Goal: Transaction & Acquisition: Purchase product/service

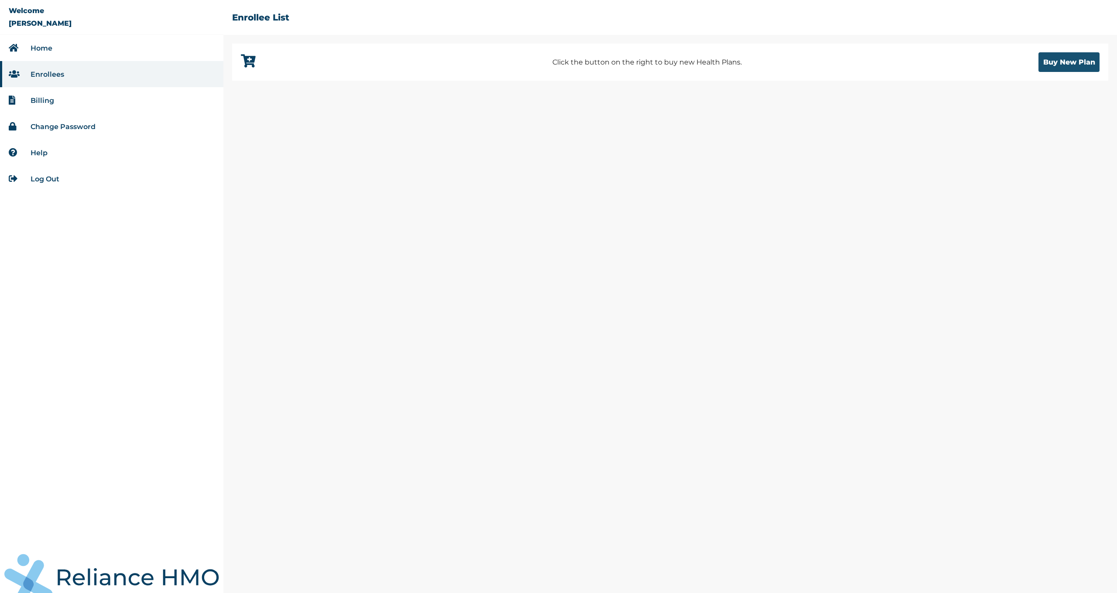
click at [1053, 63] on button "Buy New Plan" at bounding box center [1068, 62] width 61 height 20
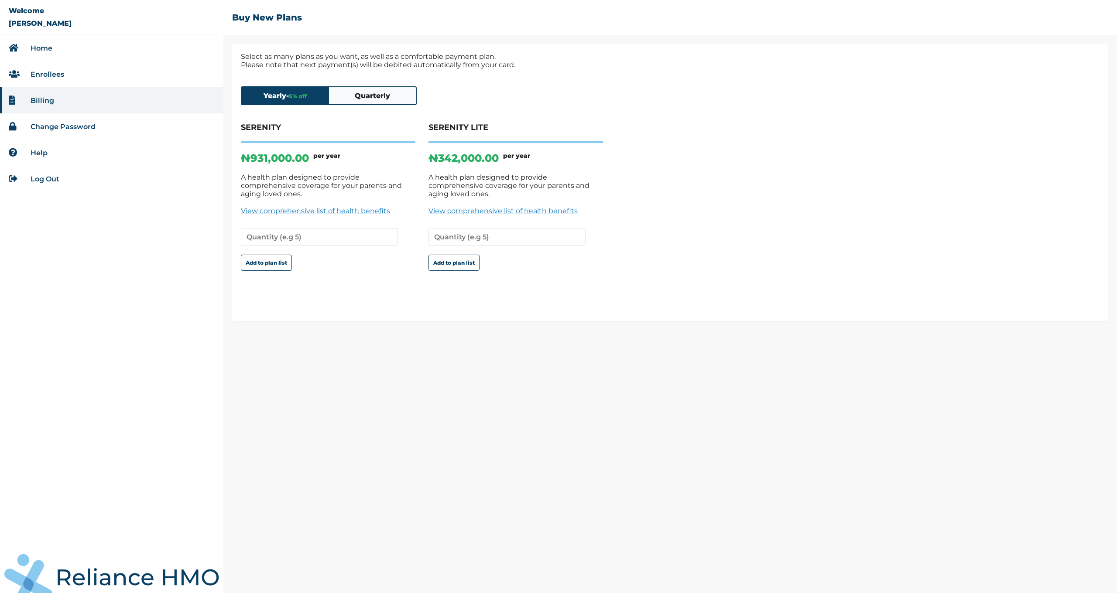
click at [366, 94] on button "Quarterly" at bounding box center [372, 95] width 87 height 17
click at [287, 235] on input "number" at bounding box center [319, 237] width 157 height 18
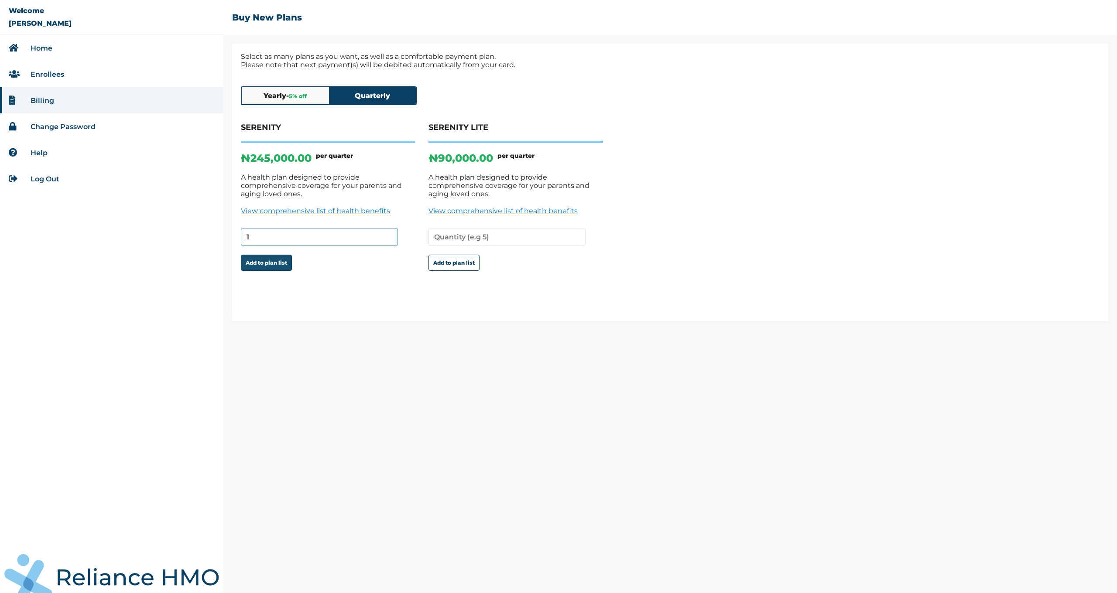
type input "1"
click at [273, 256] on button "Add to plan list" at bounding box center [266, 263] width 51 height 16
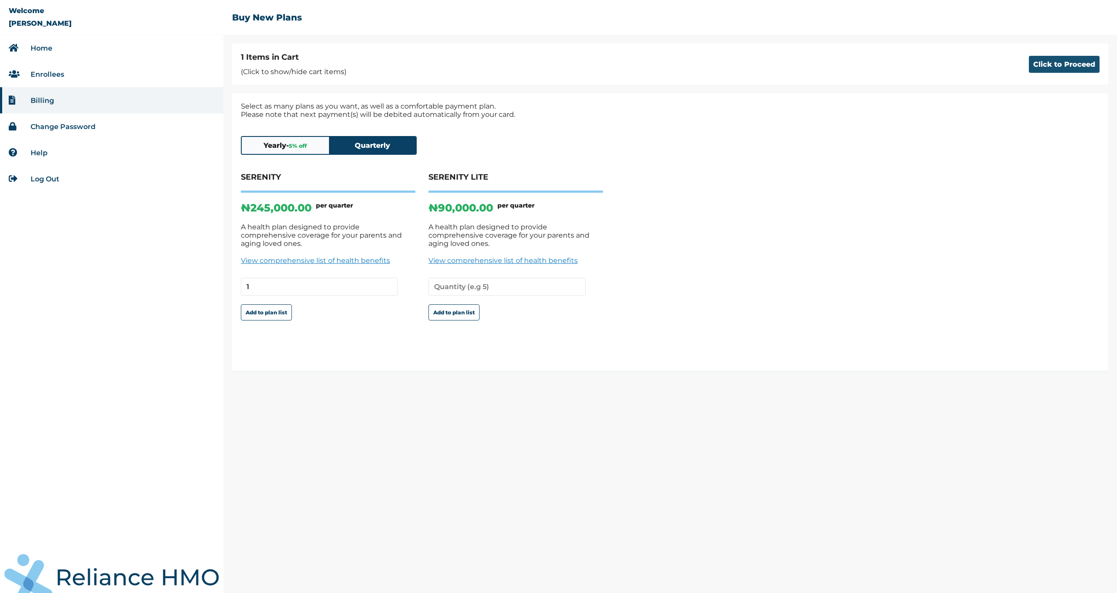
click at [1040, 65] on button "Click to Proceed" at bounding box center [1064, 64] width 71 height 17
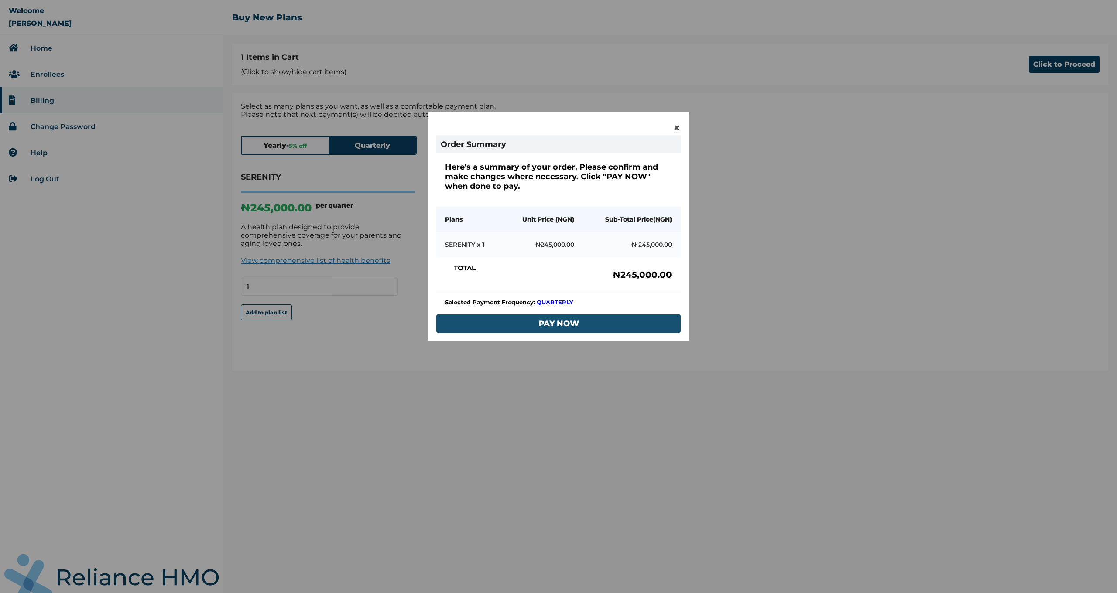
click at [579, 325] on button "PAY NOW" at bounding box center [558, 324] width 244 height 18
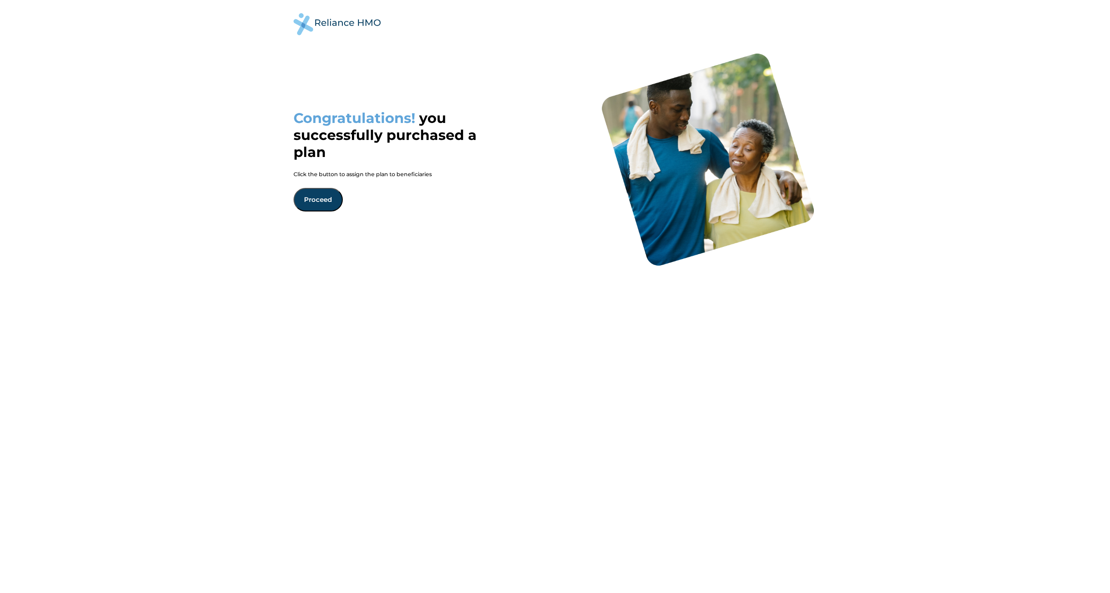
click at [315, 202] on button "Proceed" at bounding box center [318, 200] width 49 height 24
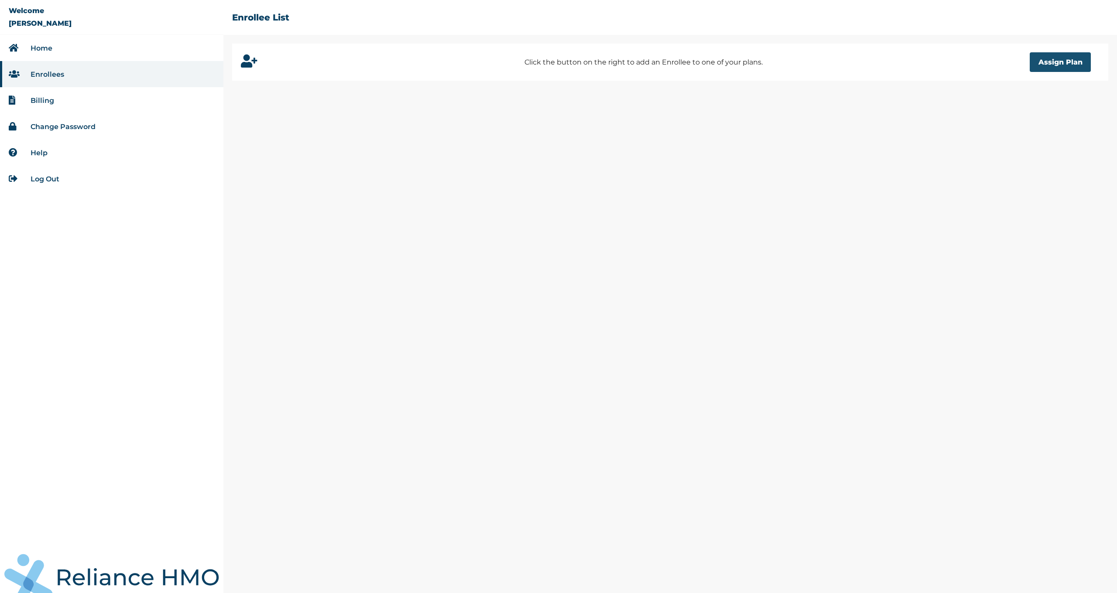
click at [1047, 61] on button "Assign Plan" at bounding box center [1060, 62] width 61 height 20
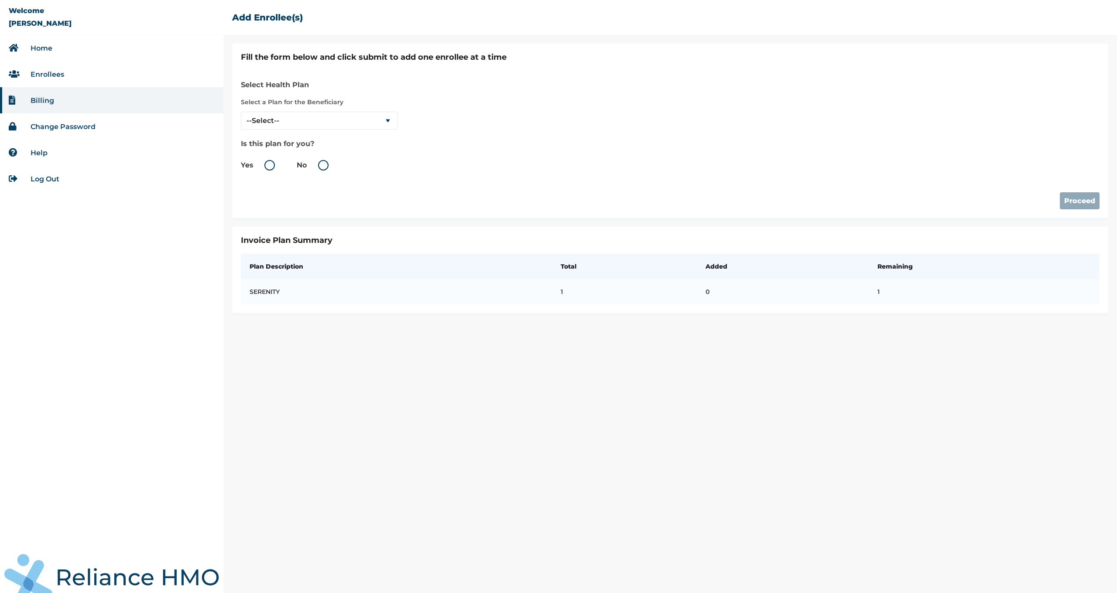
click at [47, 48] on link "Home" at bounding box center [42, 48] width 22 height 8
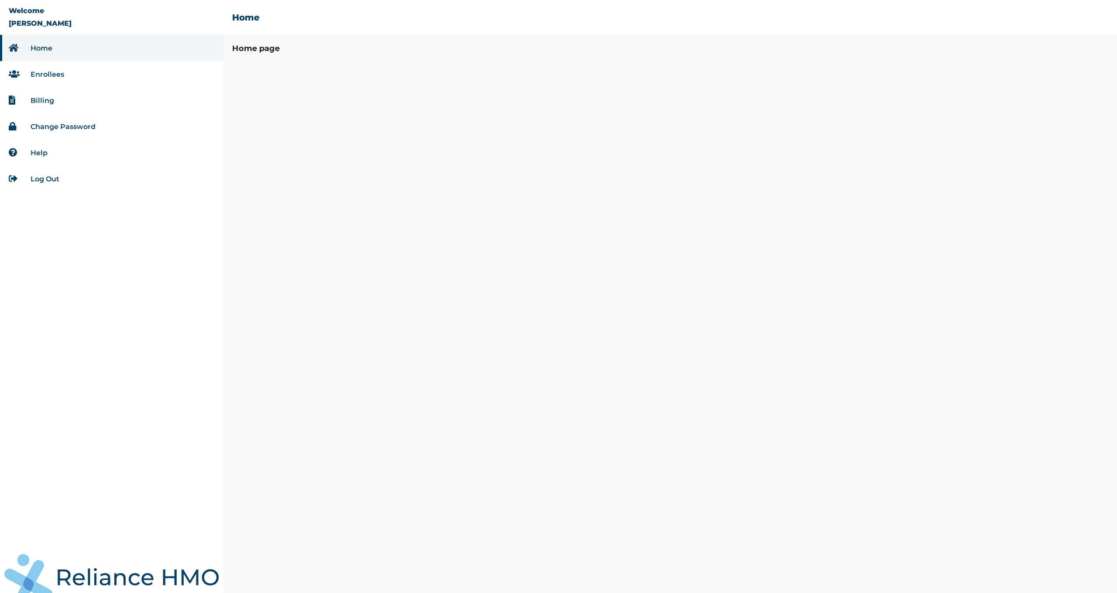
click at [51, 75] on link "Enrollees" at bounding box center [48, 74] width 34 height 8
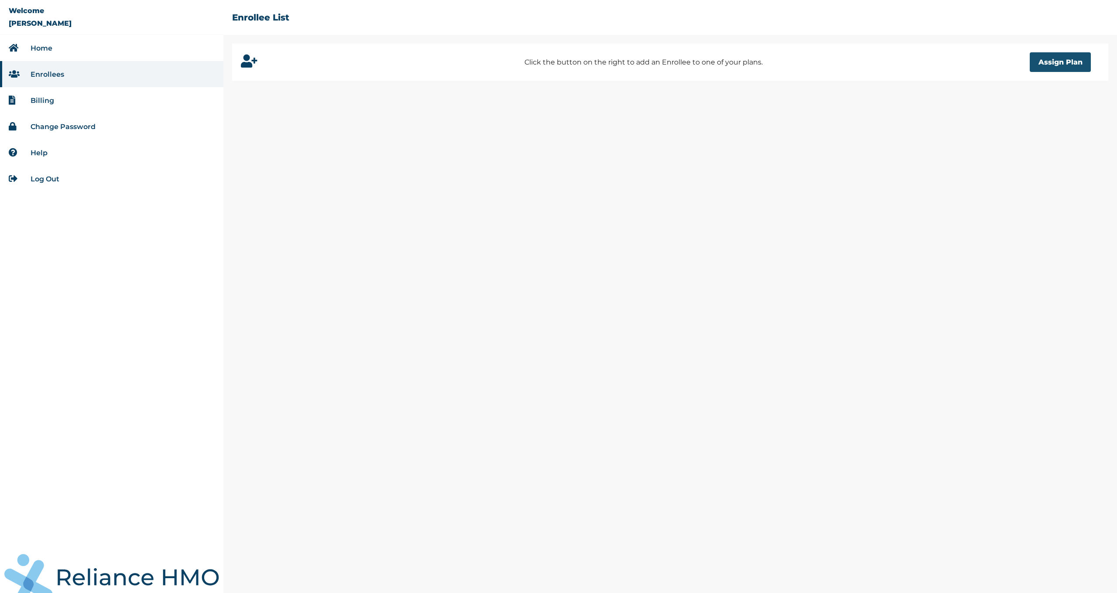
click at [1062, 66] on button "Assign Plan" at bounding box center [1060, 62] width 61 height 20
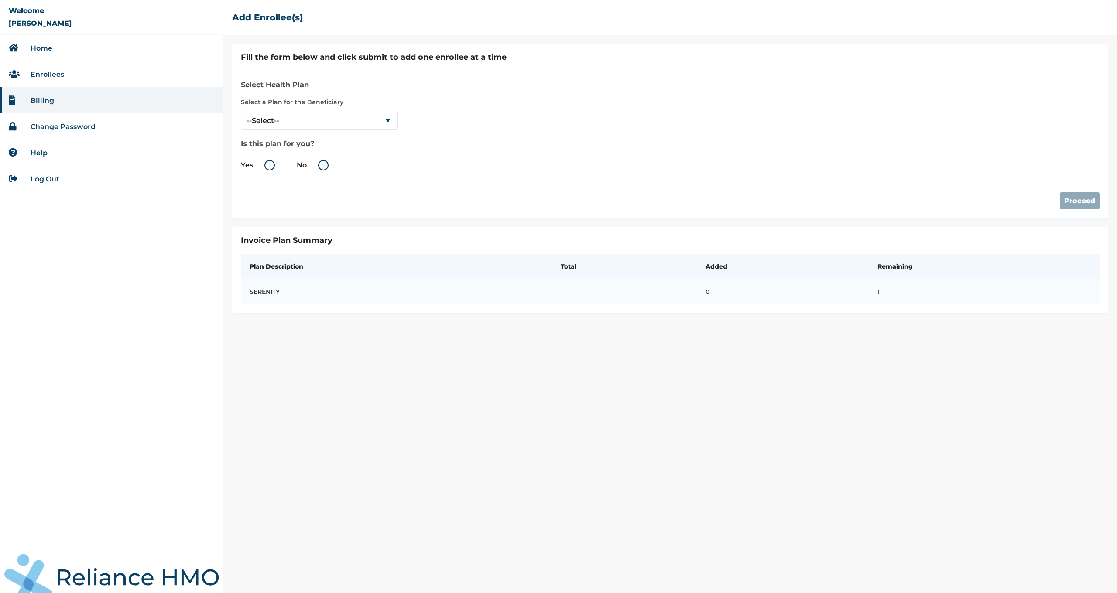
click at [322, 163] on label "No" at bounding box center [315, 165] width 36 height 10
click at [315, 163] on input "No" at bounding box center [308, 165] width 14 height 14
radio input "true"
click at [1082, 200] on button "Proceed" at bounding box center [1080, 200] width 40 height 17
select select "18027"
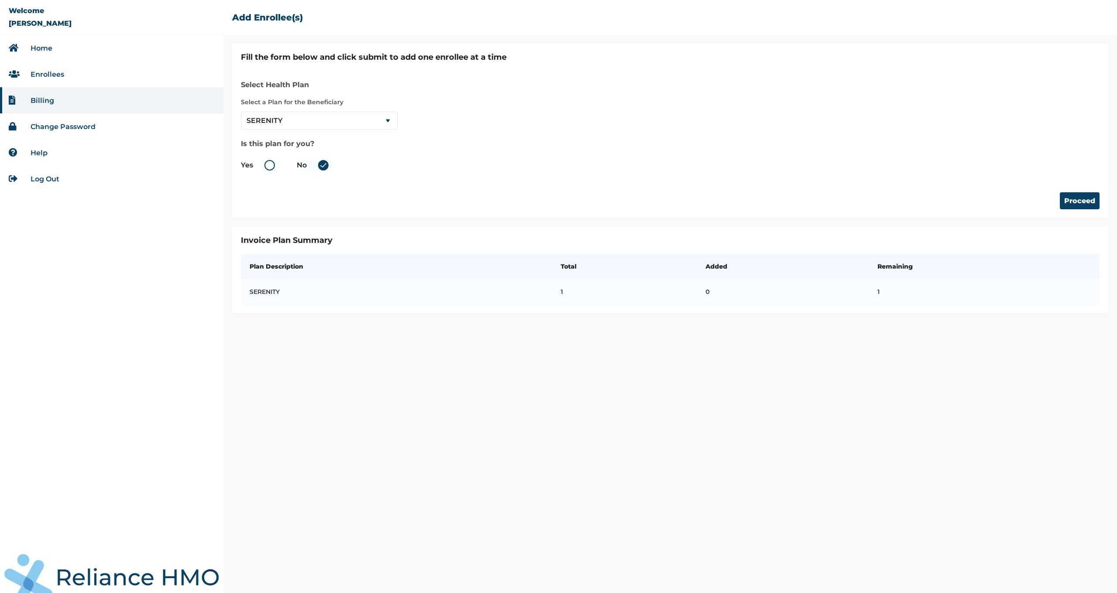
click at [459, 154] on div "Select Health Plan Select a Plan for the Beneficiary --Select-- SERENITY Is thi…" at bounding box center [670, 123] width 859 height 104
click at [1079, 203] on button "Proceed" at bounding box center [1080, 200] width 40 height 17
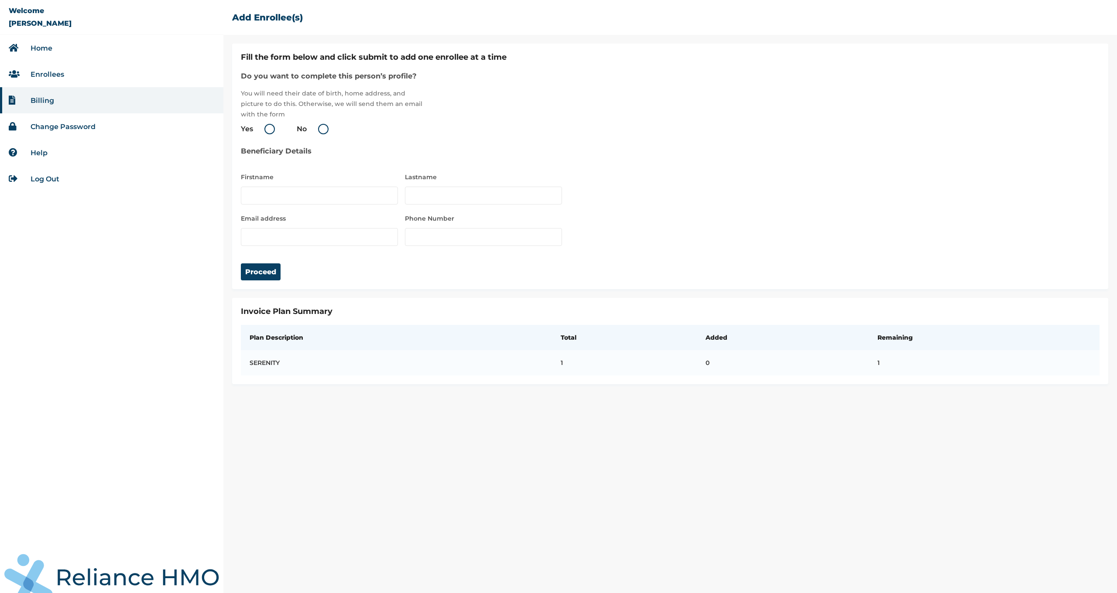
click at [265, 132] on label "Yes" at bounding box center [260, 129] width 38 height 10
click at [262, 132] on input "Yes" at bounding box center [255, 129] width 14 height 14
radio input "true"
type input "TITILAYO"
type input "OGUNDIJO"
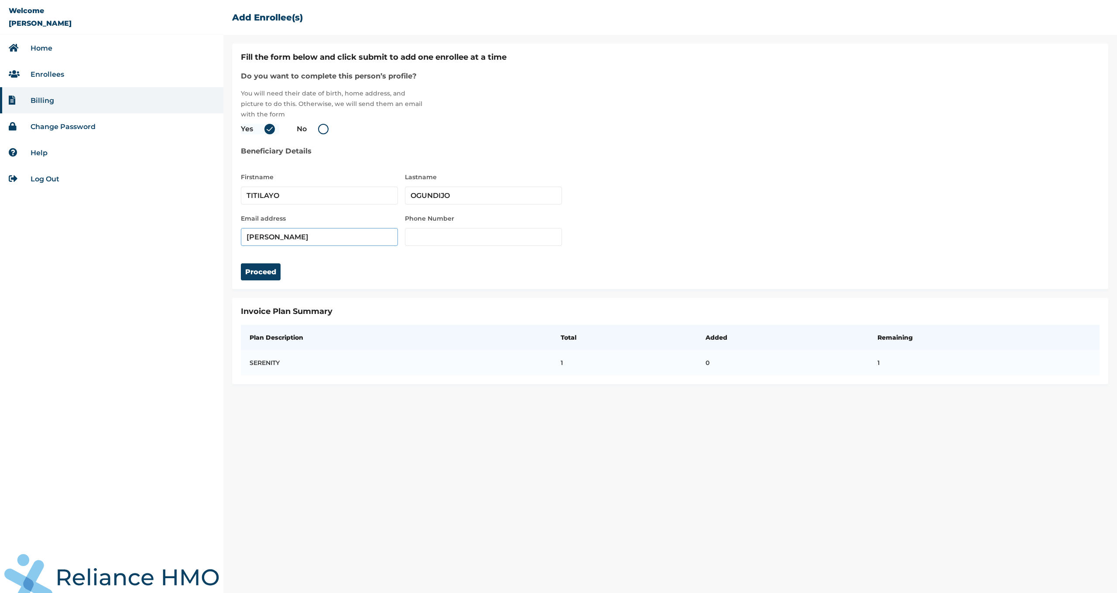
type input "power"
type input "[EMAIL_ADDRESS][DOMAIN_NAME]"
click at [421, 239] on input "number" at bounding box center [483, 237] width 157 height 18
type input "08056655881"
click at [769, 254] on div "Proceed" at bounding box center [670, 263] width 859 height 34
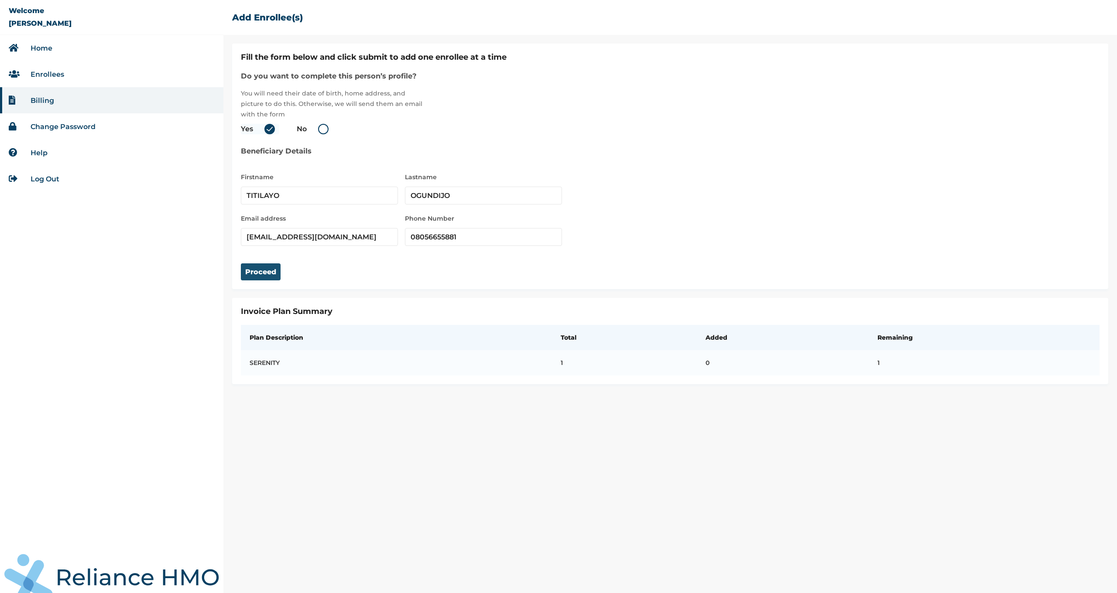
click at [271, 279] on button "Proceed" at bounding box center [261, 272] width 40 height 17
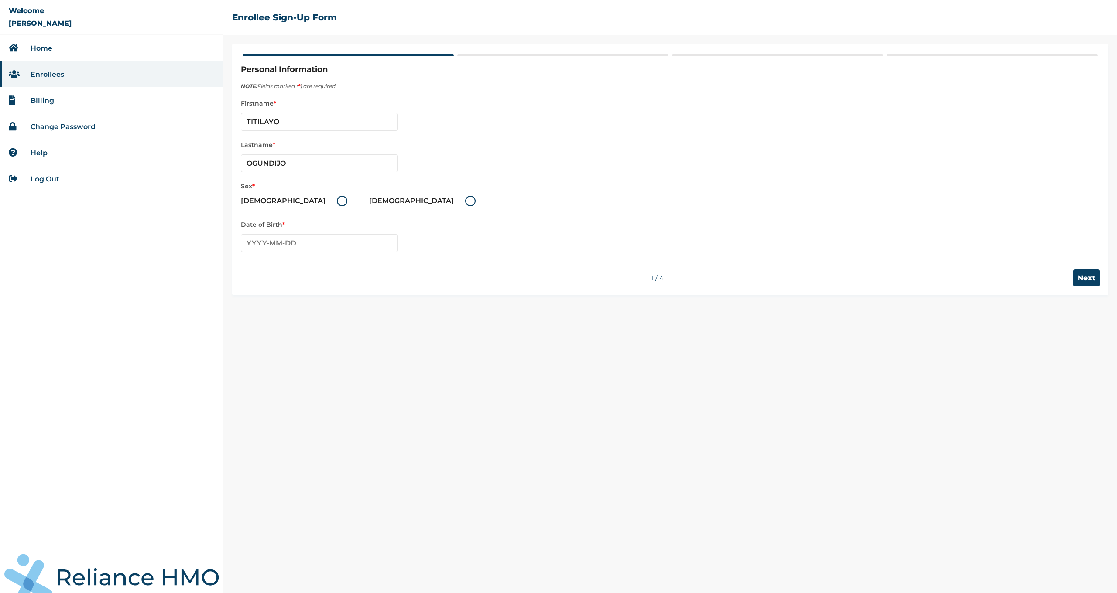
click at [369, 201] on label "[DEMOGRAPHIC_DATA]" at bounding box center [424, 201] width 111 height 10
click at [453, 201] on input "[DEMOGRAPHIC_DATA]" at bounding box center [460, 201] width 14 height 14
radio input "true"
click at [305, 245] on input "text" at bounding box center [319, 243] width 157 height 18
click at [250, 261] on span "‹" at bounding box center [247, 260] width 9 height 10
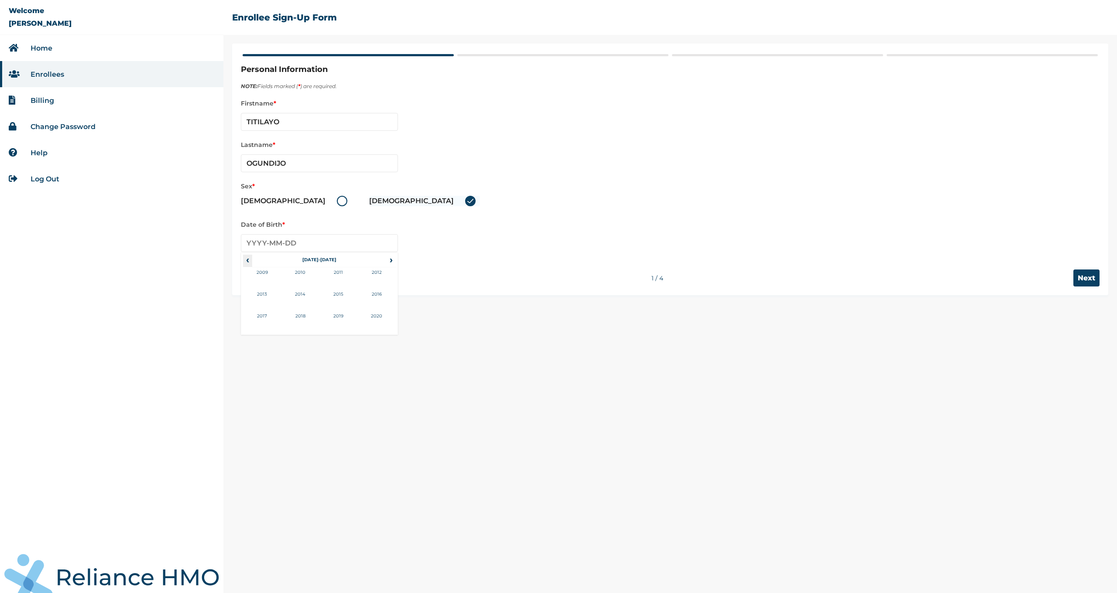
click at [250, 261] on span "‹" at bounding box center [247, 260] width 9 height 10
click at [252, 259] on span "‹" at bounding box center [247, 260] width 9 height 10
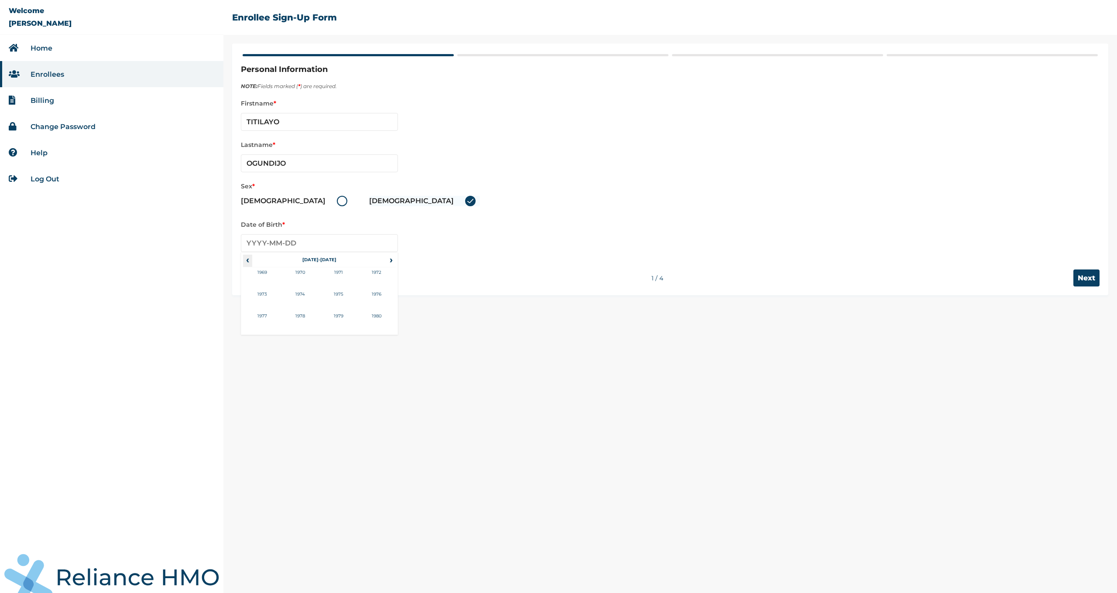
click at [252, 259] on span "‹" at bounding box center [247, 260] width 9 height 10
click at [393, 261] on span "›" at bounding box center [392, 260] width 10 height 10
click at [300, 315] on td "1958" at bounding box center [300, 322] width 38 height 22
click at [315, 259] on th "1958" at bounding box center [319, 261] width 134 height 12
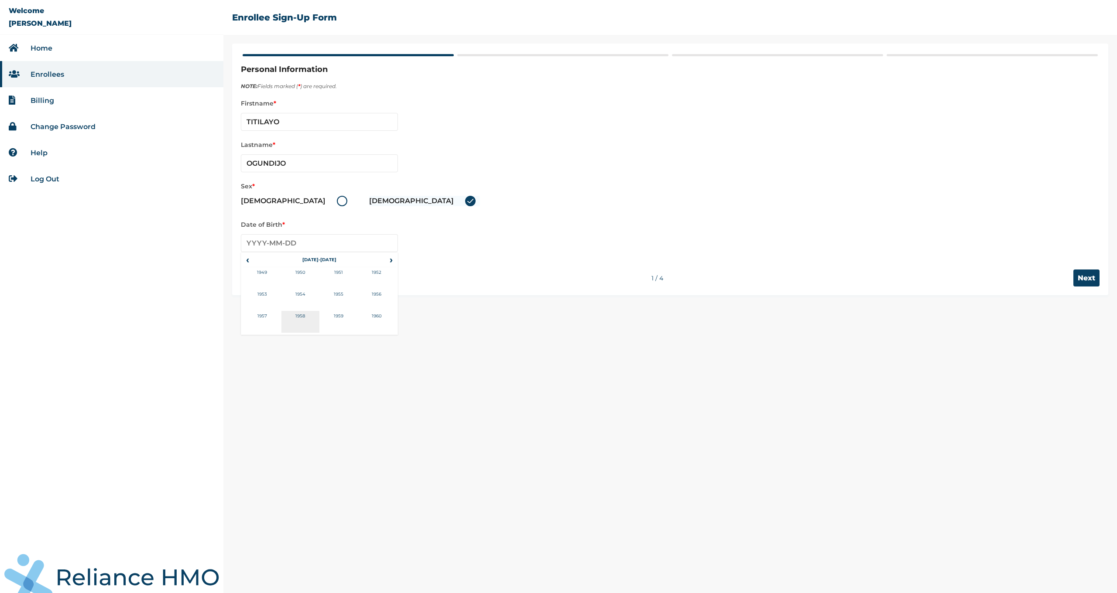
click at [309, 318] on td "1958" at bounding box center [300, 322] width 38 height 22
click at [336, 274] on td "Mar" at bounding box center [338, 278] width 38 height 22
click at [386, 320] on td "22" at bounding box center [385, 322] width 22 height 12
type input "1958-03-22"
click at [1096, 282] on input "Next" at bounding box center [1086, 278] width 26 height 17
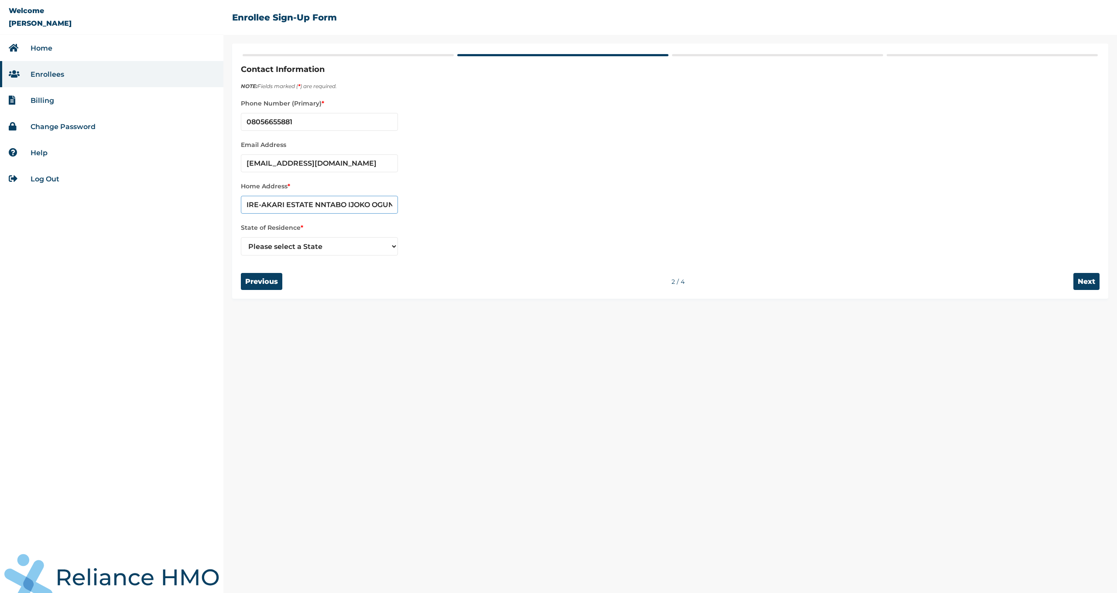
type input "IRE-AKARI ESTATE NNTABO IJOKO OGUN STATE"
click at [490, 187] on label "Home Address *" at bounding box center [670, 186] width 859 height 10
select select "28"
click at [1083, 283] on input "Next" at bounding box center [1086, 281] width 26 height 17
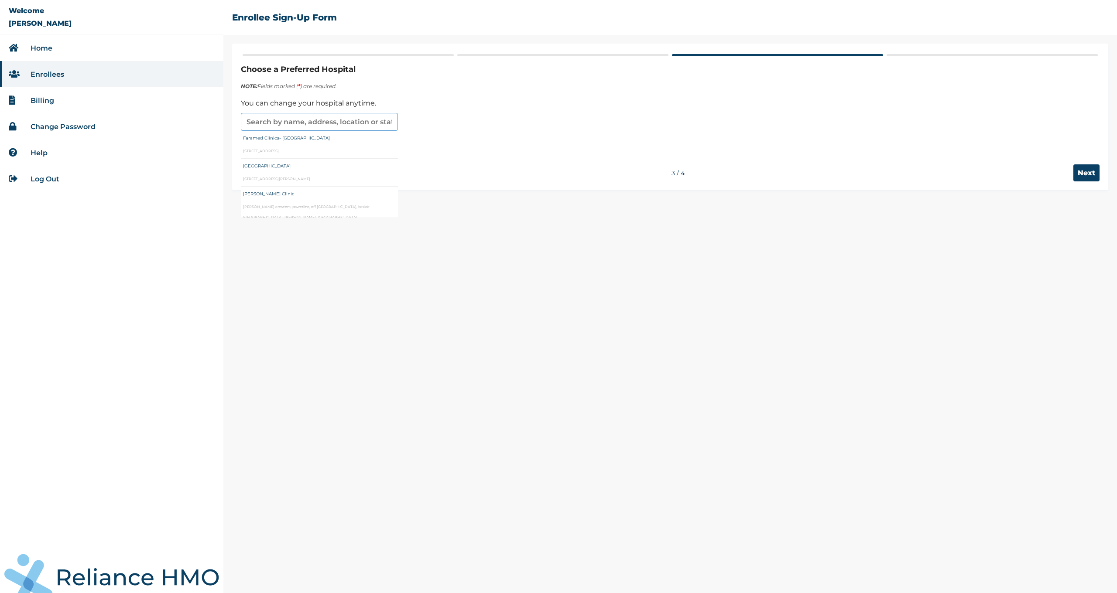
click at [322, 123] on input "text" at bounding box center [319, 122] width 157 height 18
type input "L"
click at [415, 92] on div "Choose a Preferred Hospital NOTE: Fields marked ( * ) are required. You can cha…" at bounding box center [670, 106] width 859 height 82
click at [254, 179] on input "Previous" at bounding box center [261, 172] width 41 height 17
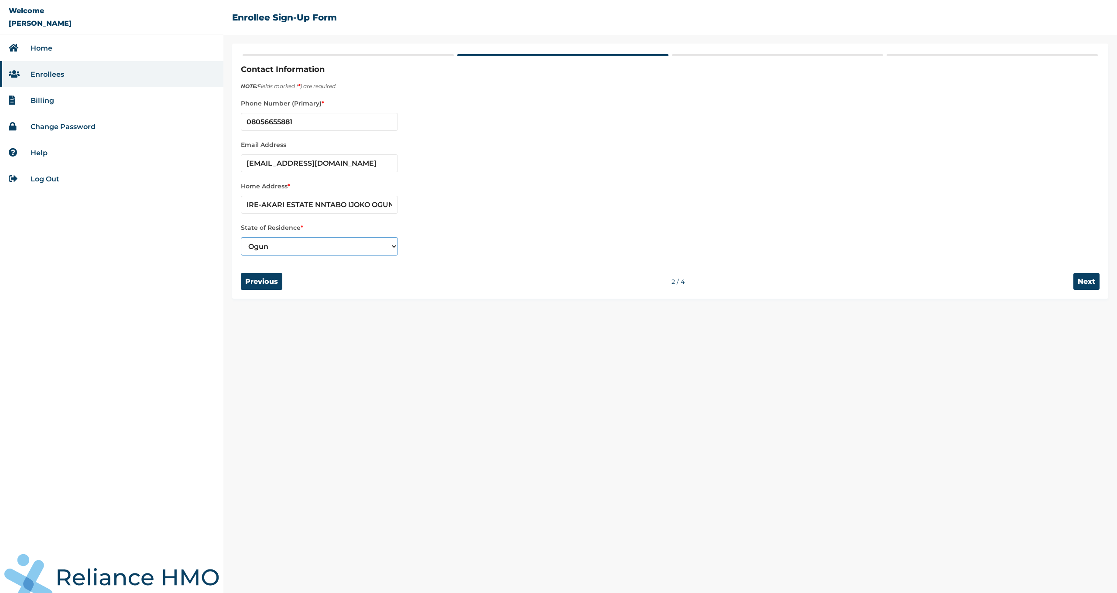
select select "25"
click at [1088, 284] on input "Next" at bounding box center [1086, 281] width 26 height 17
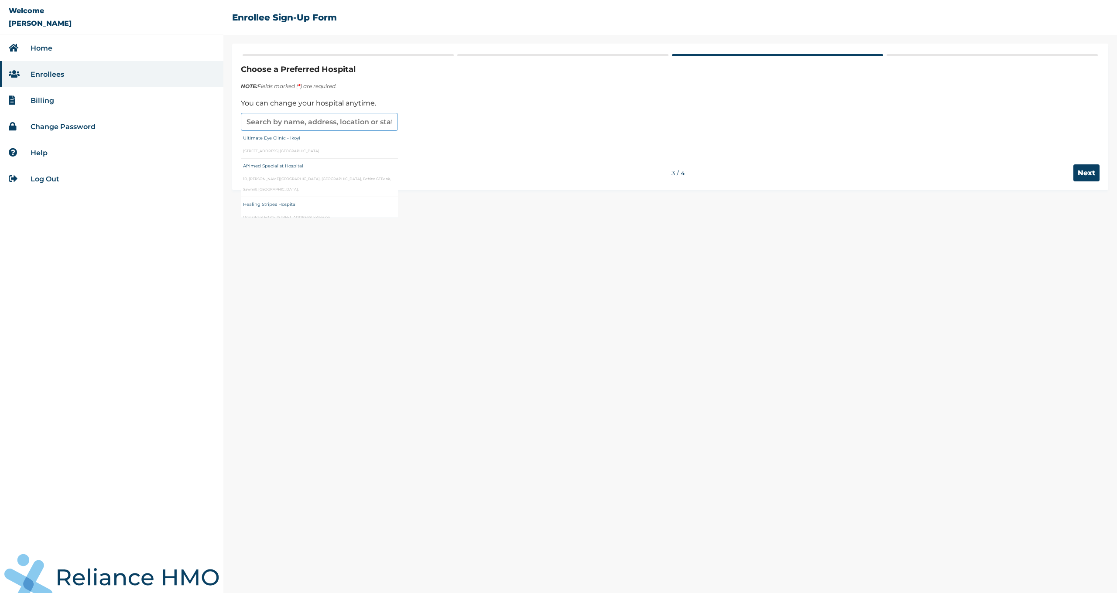
click at [311, 130] on input "text" at bounding box center [319, 122] width 157 height 18
drag, startPoint x: 320, startPoint y: 121, endPoint x: 245, endPoint y: 121, distance: 74.6
click at [245, 121] on input "Long" at bounding box center [319, 122] width 157 height 18
type input "I"
click at [467, 116] on div at bounding box center [670, 120] width 859 height 22
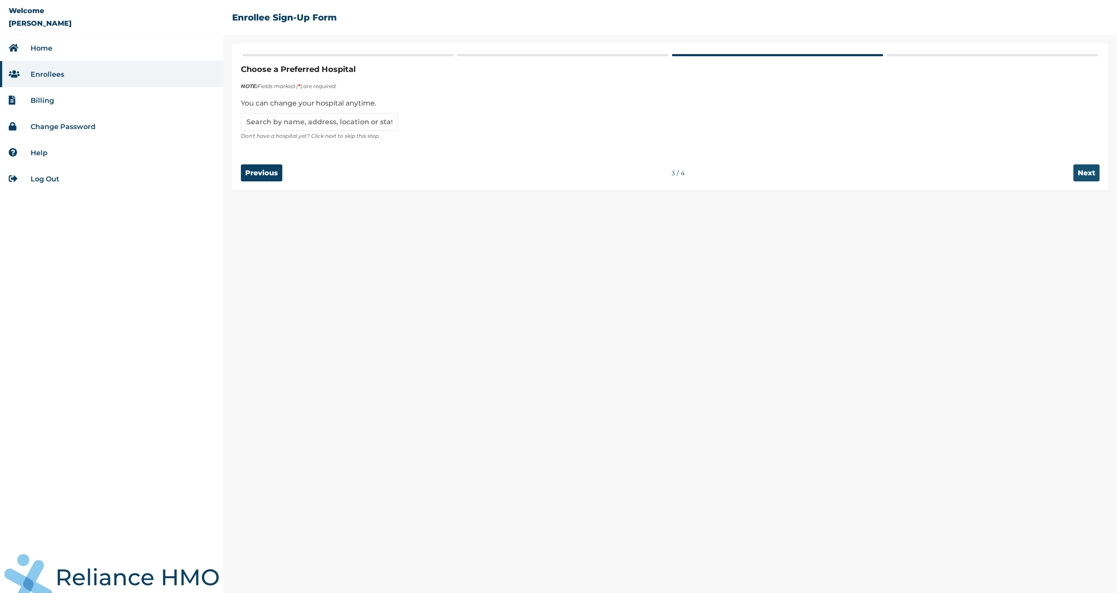
click at [1084, 171] on input "Next" at bounding box center [1086, 172] width 26 height 17
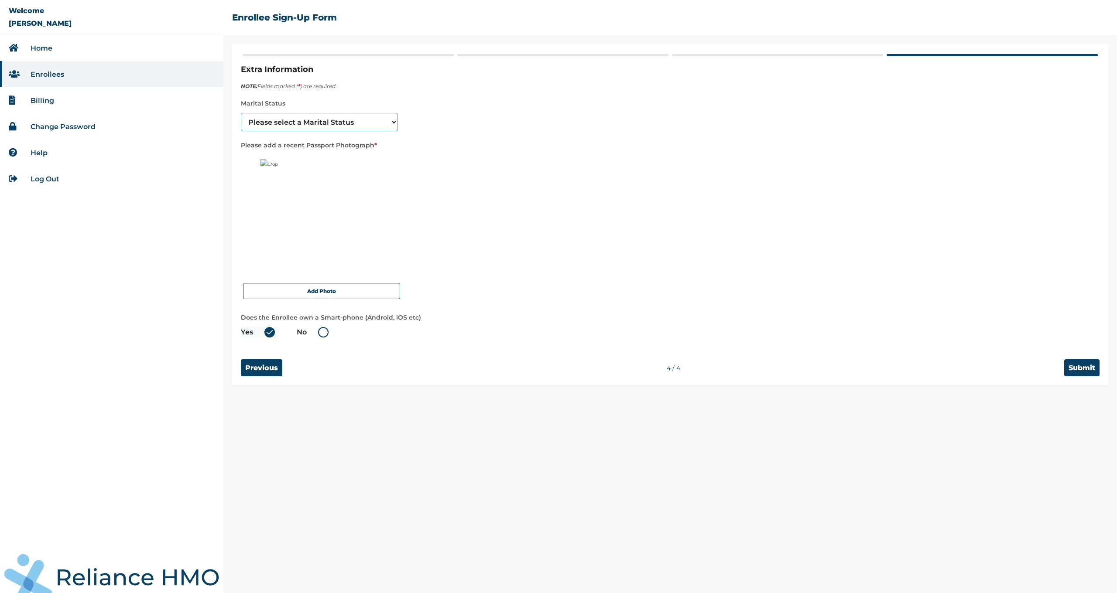
select select "2"
click at [316, 213] on img at bounding box center [314, 213] width 109 height 109
click at [280, 184] on img at bounding box center [314, 213] width 109 height 109
click at [415, 187] on div at bounding box center [670, 213] width 854 height 109
click at [278, 191] on img at bounding box center [314, 213] width 109 height 109
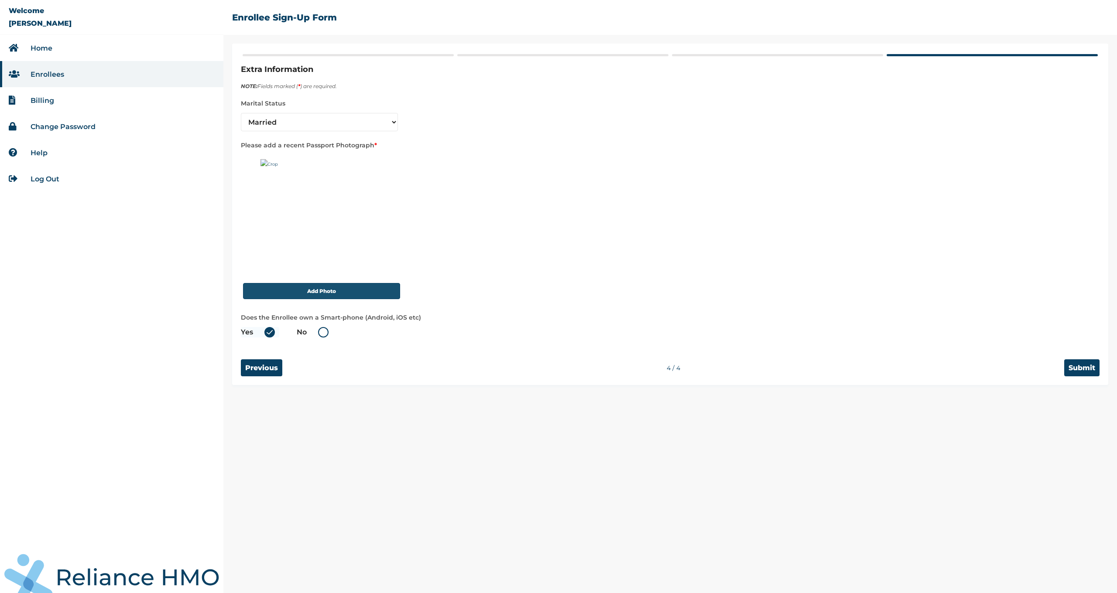
click at [301, 295] on button "Add Photo" at bounding box center [321, 291] width 157 height 16
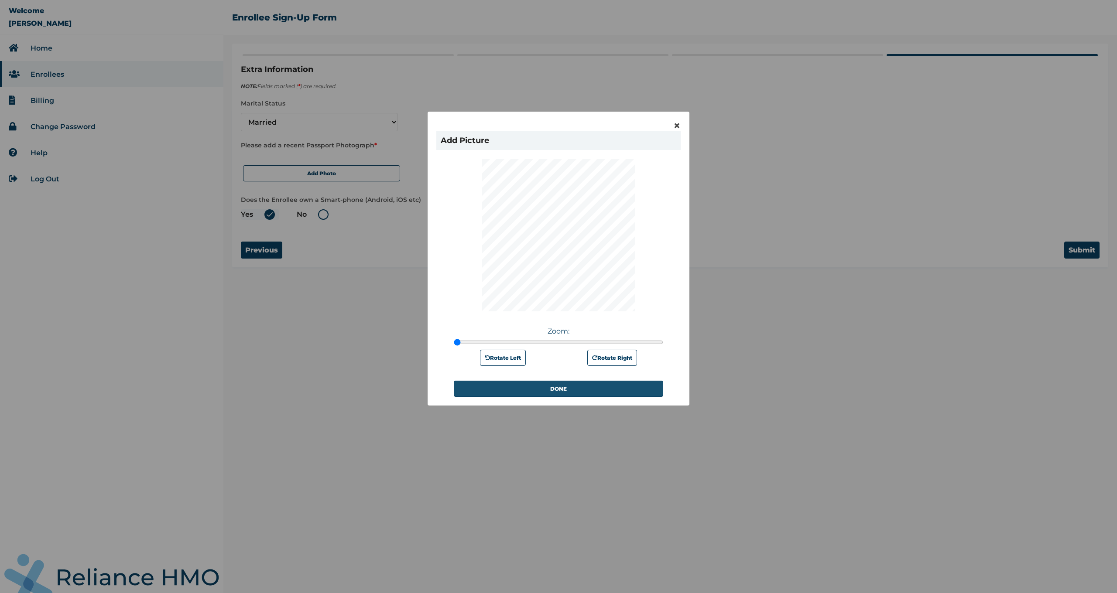
click at [565, 390] on button "DONE" at bounding box center [558, 389] width 209 height 16
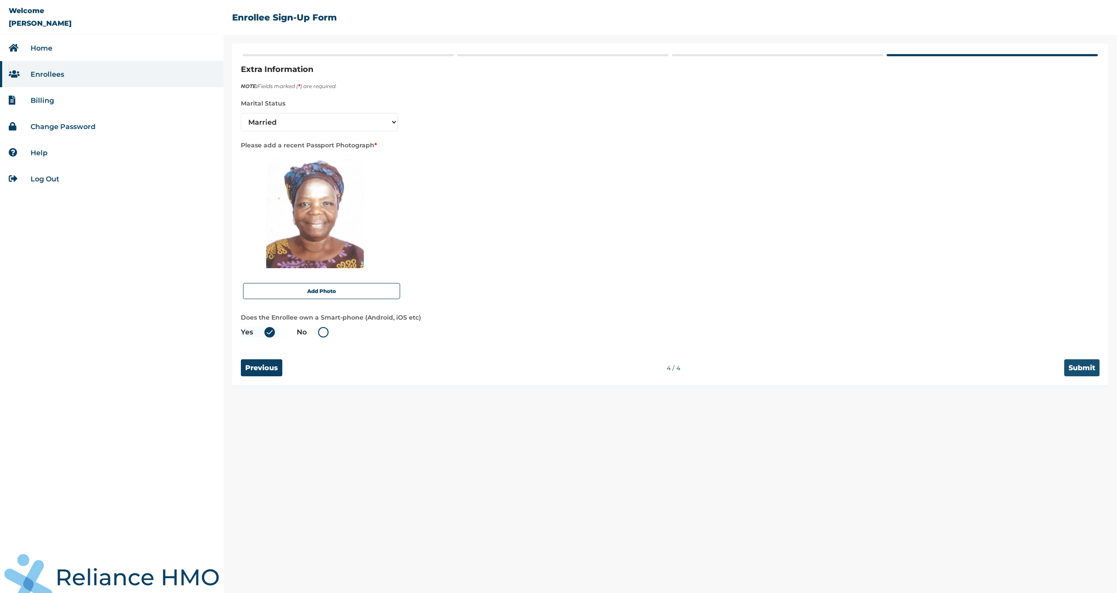
click at [1082, 370] on input "Submit" at bounding box center [1081, 368] width 35 height 17
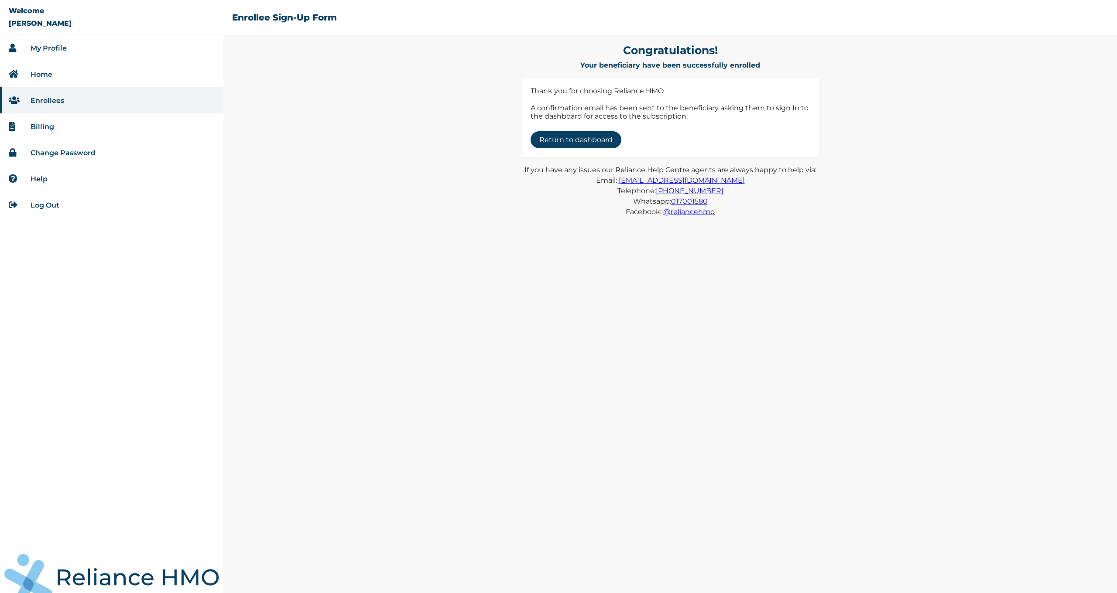
click at [568, 141] on link "Return to dashboard" at bounding box center [576, 139] width 91 height 17
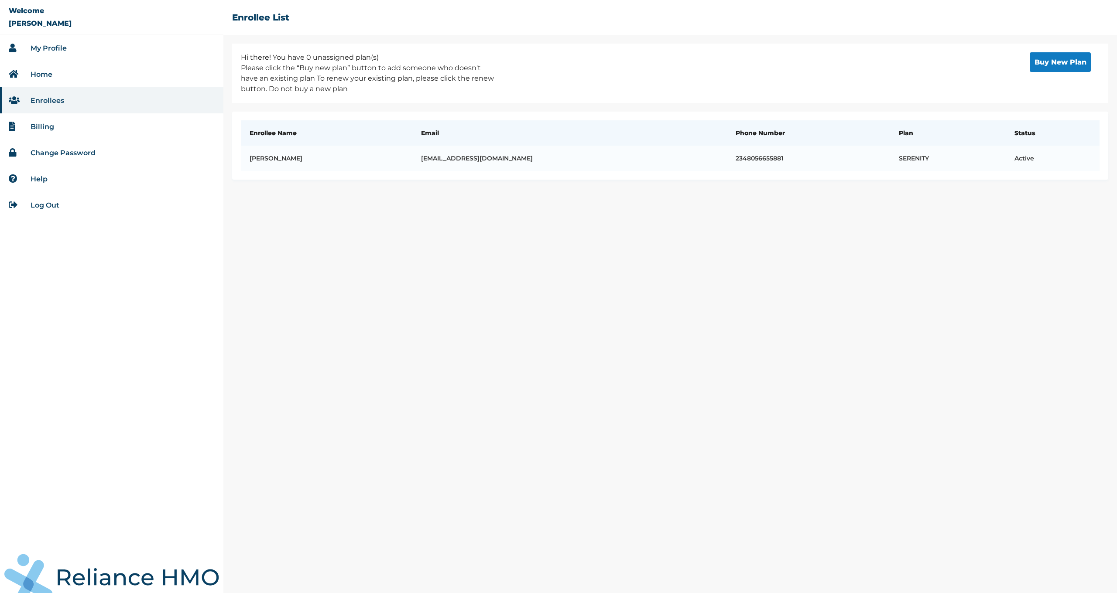
click at [325, 75] on p "Please click the “Buy new plan” button to add someone who doesn't have an exist…" at bounding box center [369, 78] width 257 height 31
click at [298, 158] on td "TITILAYO OGUNDIJO" at bounding box center [326, 158] width 171 height 25
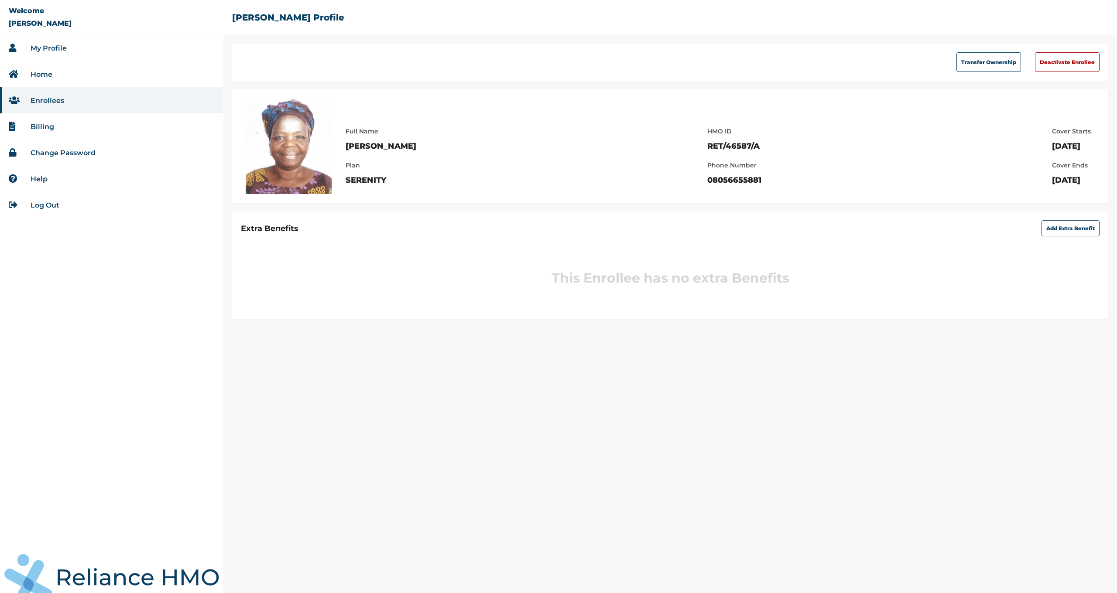
drag, startPoint x: 640, startPoint y: 283, endPoint x: 654, endPoint y: 260, distance: 27.2
click at [640, 282] on h3 "This Enrollee has no extra Benefits" at bounding box center [670, 278] width 255 height 42
click at [358, 151] on div "Full Name TITILAYO OGUNDIJO Plan SERENITY" at bounding box center [385, 151] width 79 height 68
click at [271, 139] on img at bounding box center [289, 146] width 96 height 96
drag, startPoint x: 674, startPoint y: 149, endPoint x: 734, endPoint y: 151, distance: 60.3
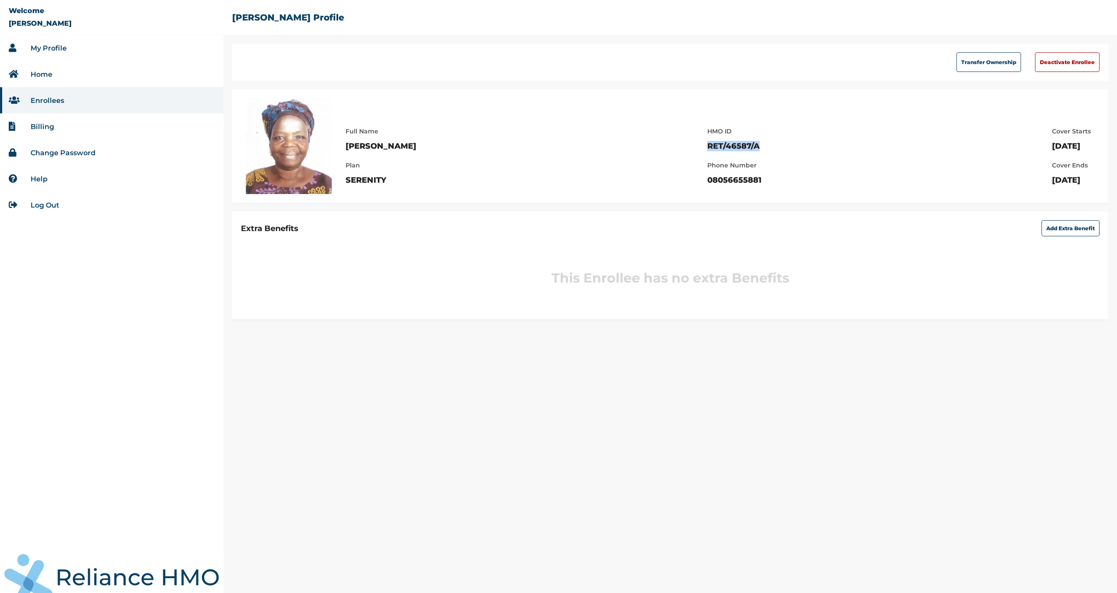
click at [734, 151] on div "Full Name TITILAYO OGUNDIJO Plan SERENITY HMO ID RET/46587/A Phone Number 08056…" at bounding box center [723, 151] width 754 height 68
click at [743, 149] on div "Full Name TITILAYO OGUNDIJO Plan SERENITY HMO ID RET/46587/A Phone Number 08056…" at bounding box center [723, 151] width 754 height 68
click at [47, 49] on link "My Profile" at bounding box center [49, 48] width 36 height 8
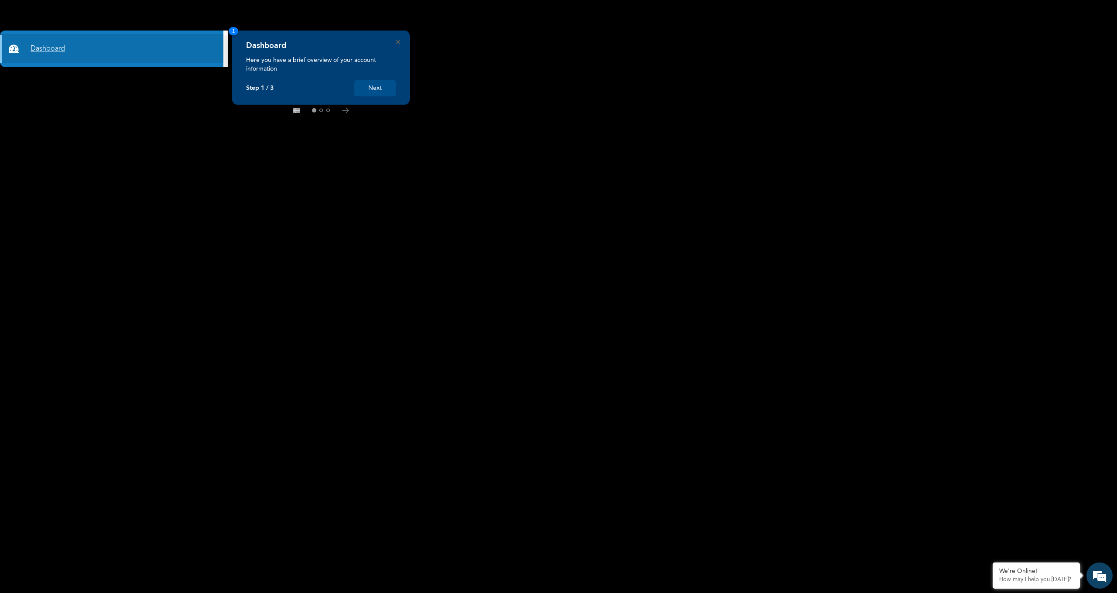
click at [56, 47] on link "Dashboard" at bounding box center [111, 49] width 223 height 28
click at [382, 87] on button "Next" at bounding box center [374, 88] width 41 height 16
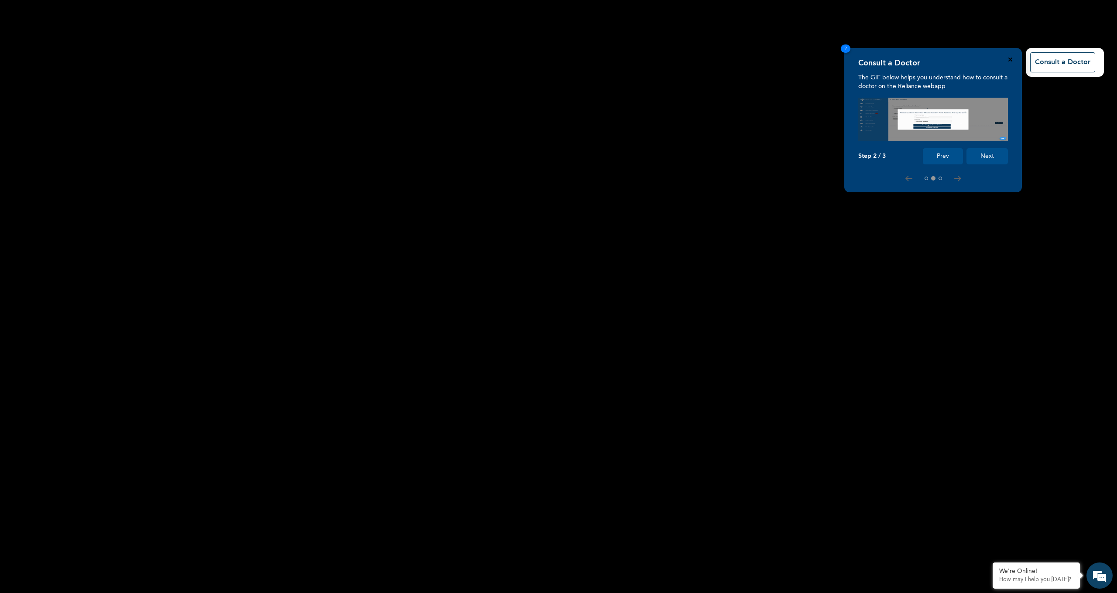
click at [1011, 61] on icon "Close" at bounding box center [1010, 60] width 4 height 4
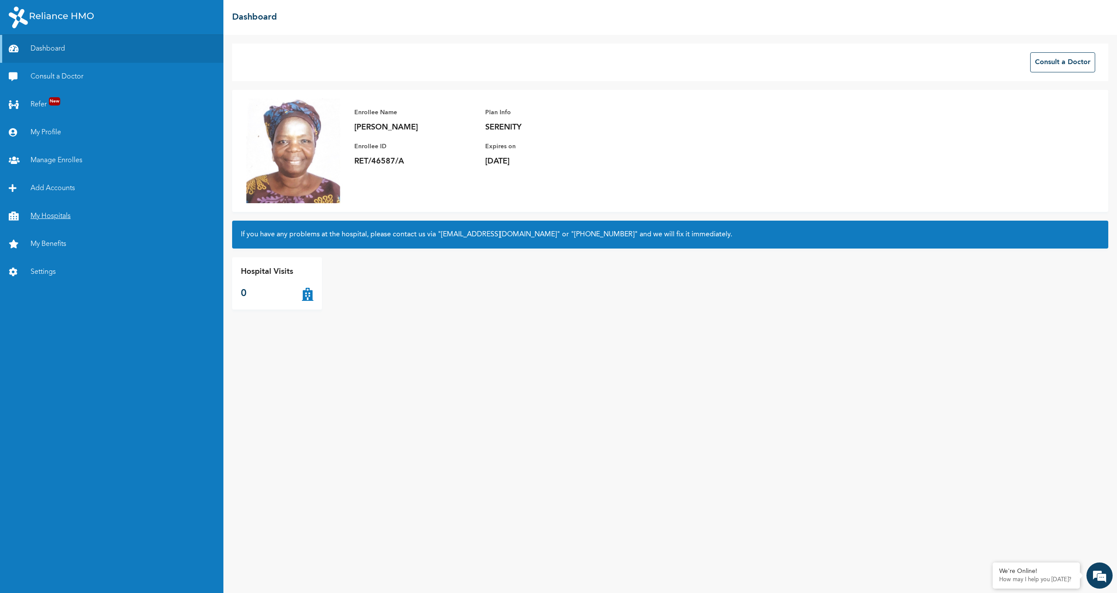
click at [48, 217] on link "My Hospitals" at bounding box center [111, 216] width 223 height 28
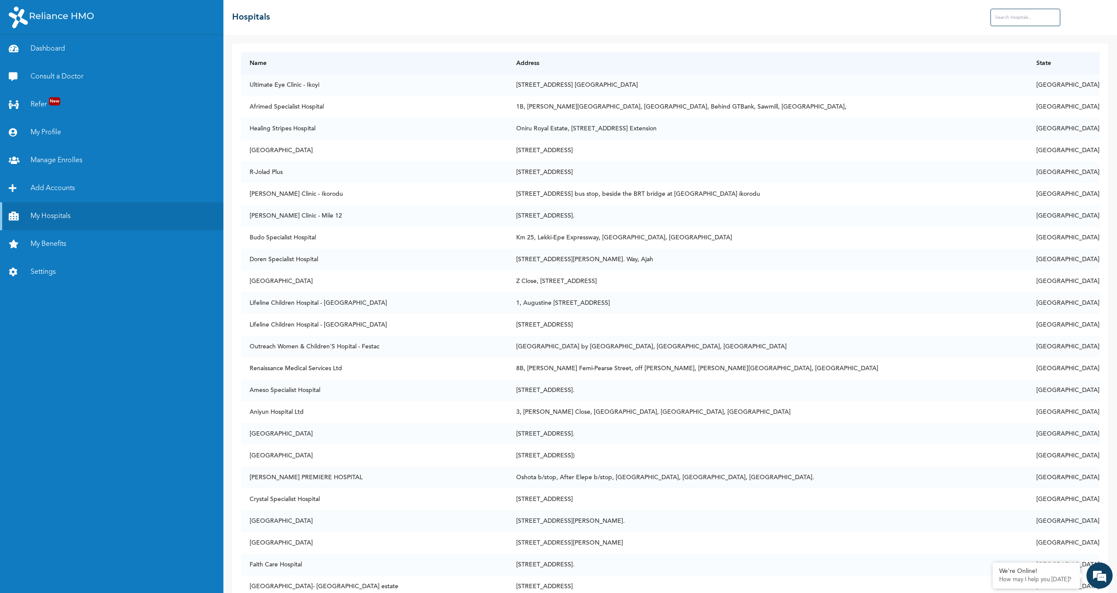
click at [1004, 17] on input "text" at bounding box center [1025, 17] width 70 height 17
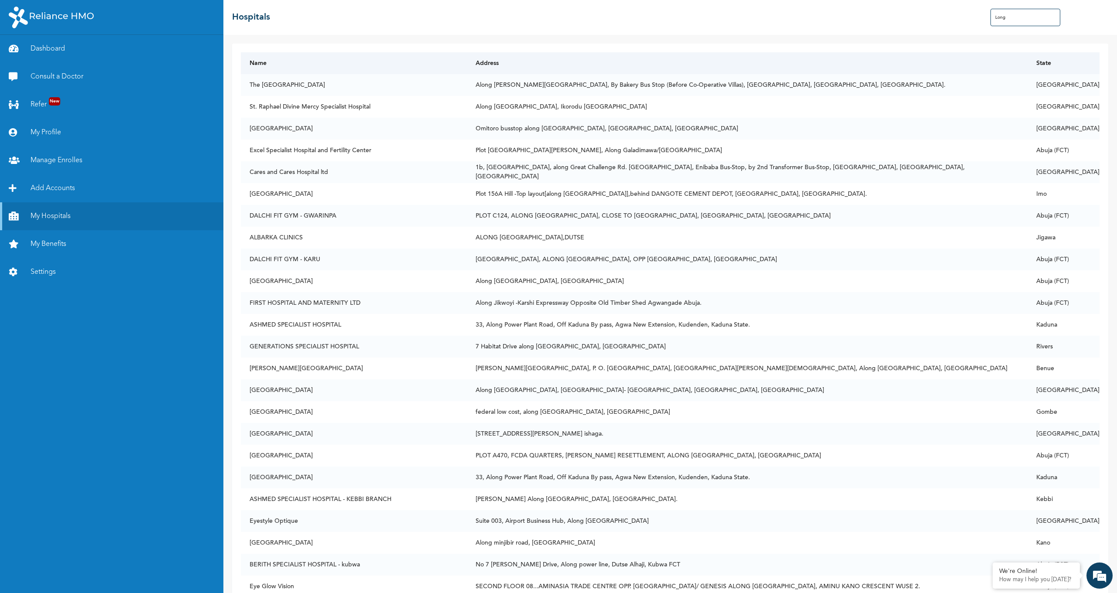
click at [1052, 65] on th "State" at bounding box center [1064, 63] width 72 height 22
click at [1011, 20] on input "Long" at bounding box center [1025, 17] width 70 height 17
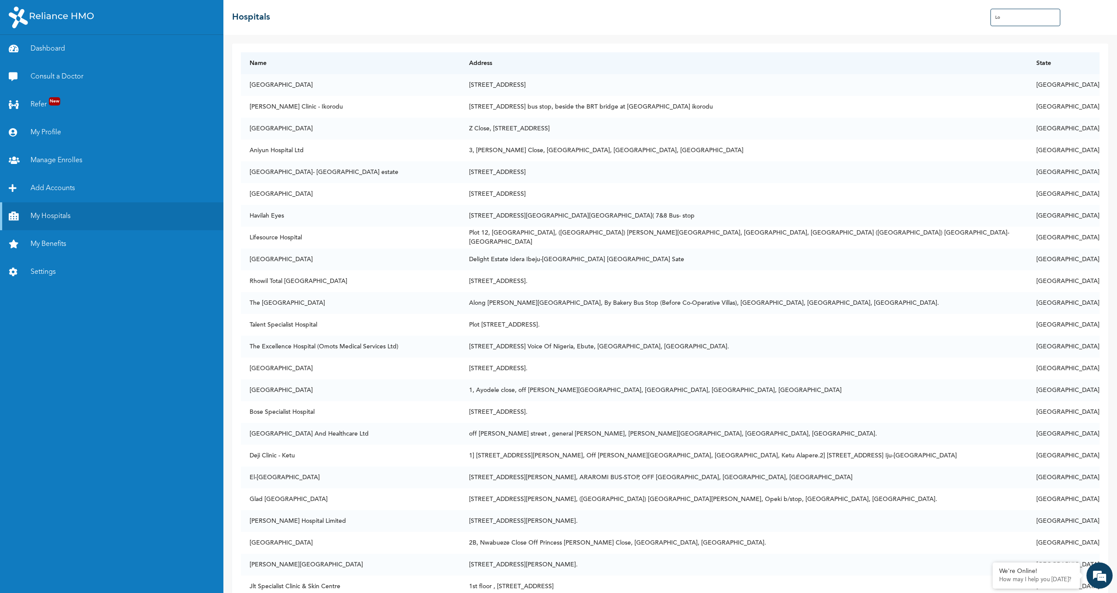
type input "L"
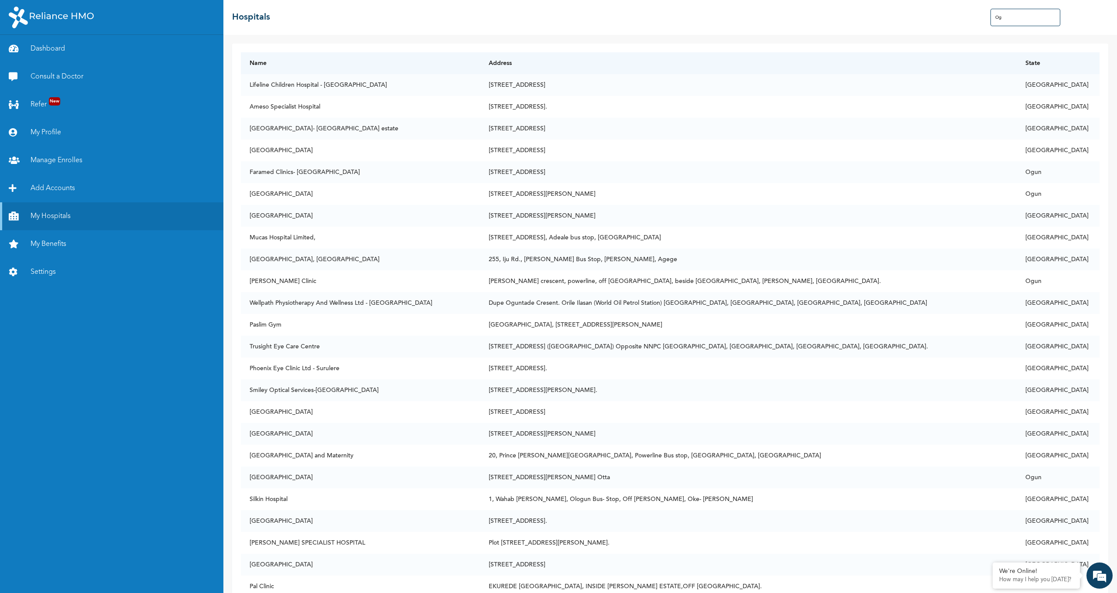
type input "O"
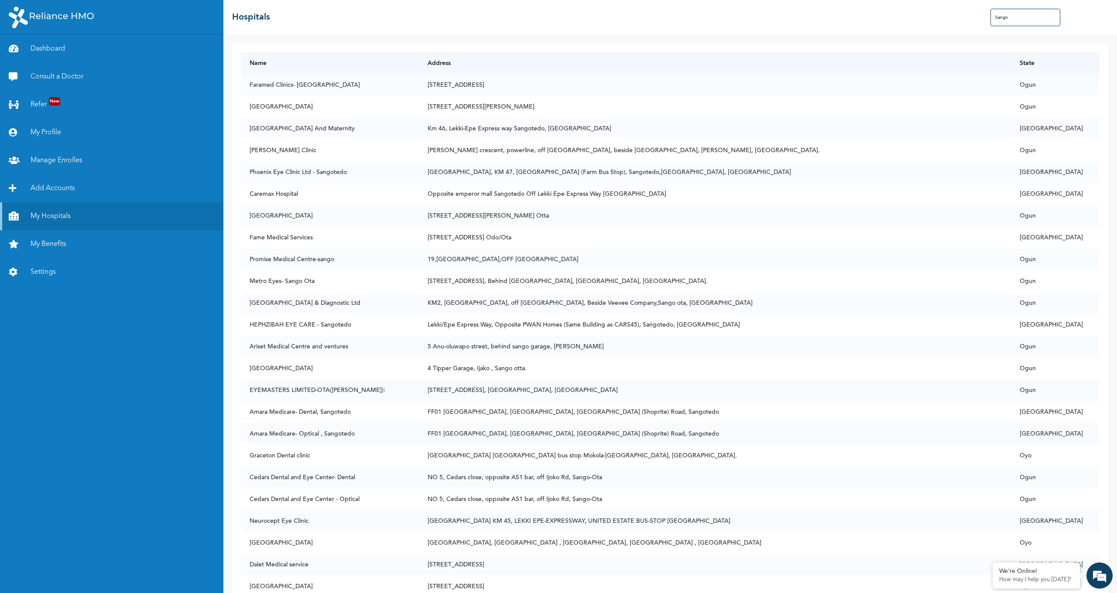
drag, startPoint x: 1018, startPoint y: 20, endPoint x: 976, endPoint y: 17, distance: 42.0
click at [976, 17] on div "☰ Hospitals Sango" at bounding box center [670, 17] width 894 height 35
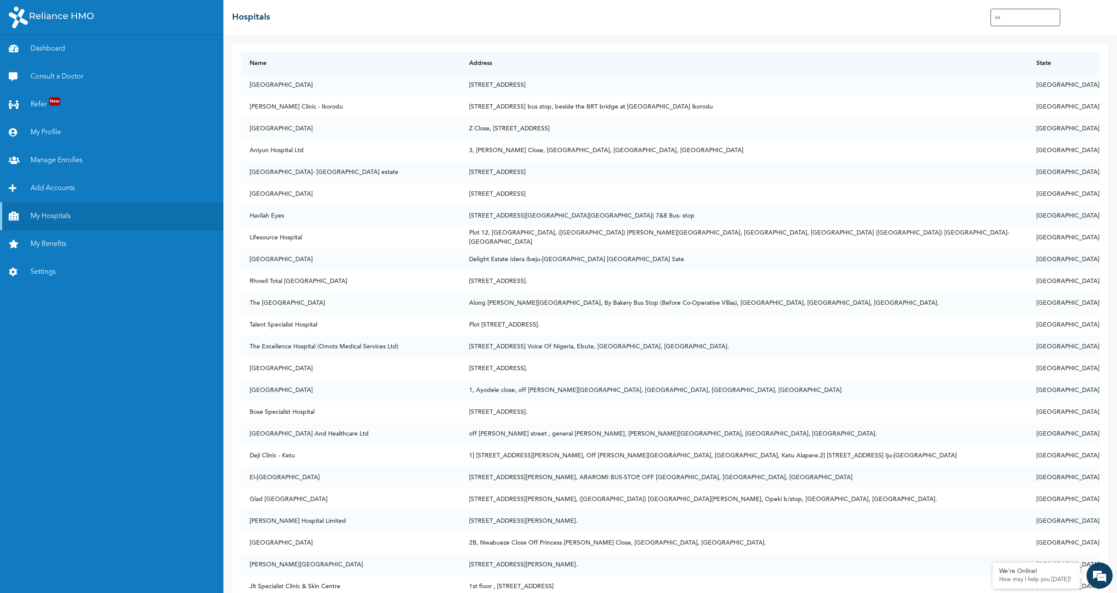
type input "L"
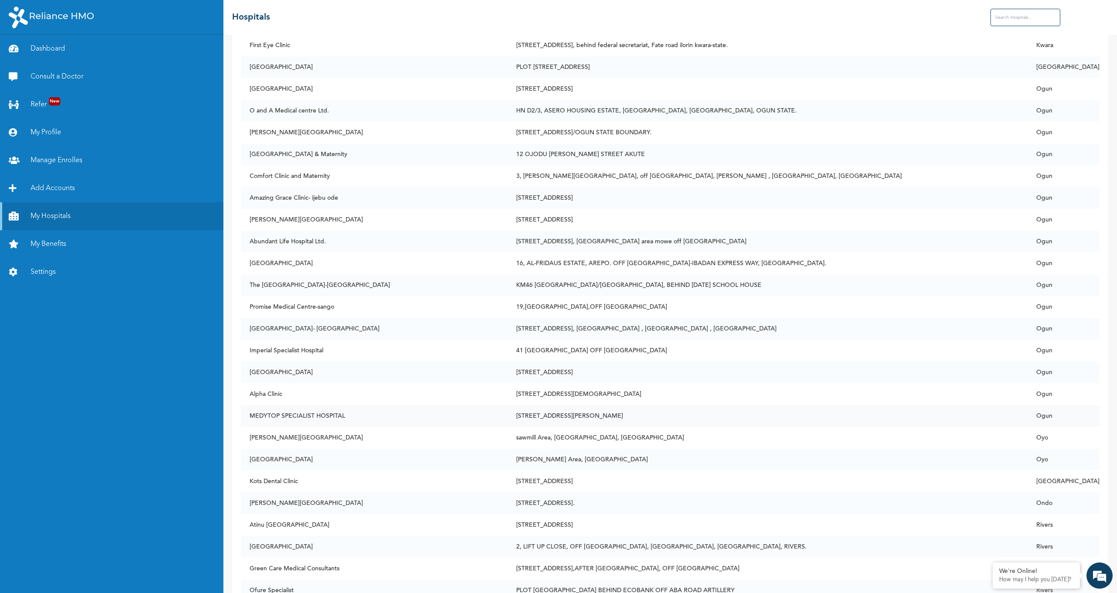
scroll to position [10230, 0]
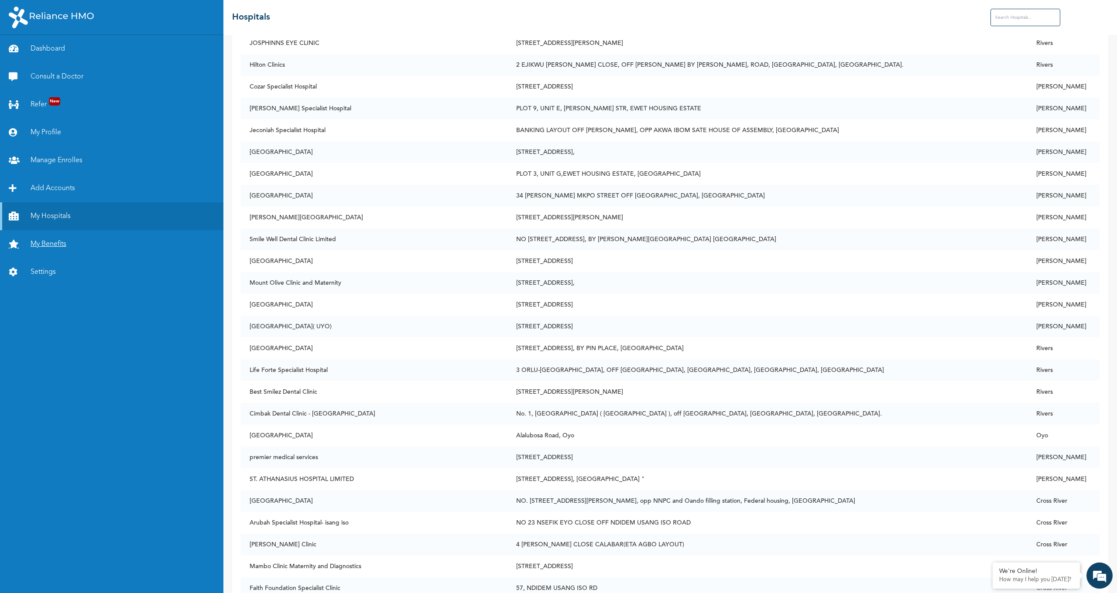
click at [52, 246] on link "My Benefits" at bounding box center [111, 244] width 223 height 28
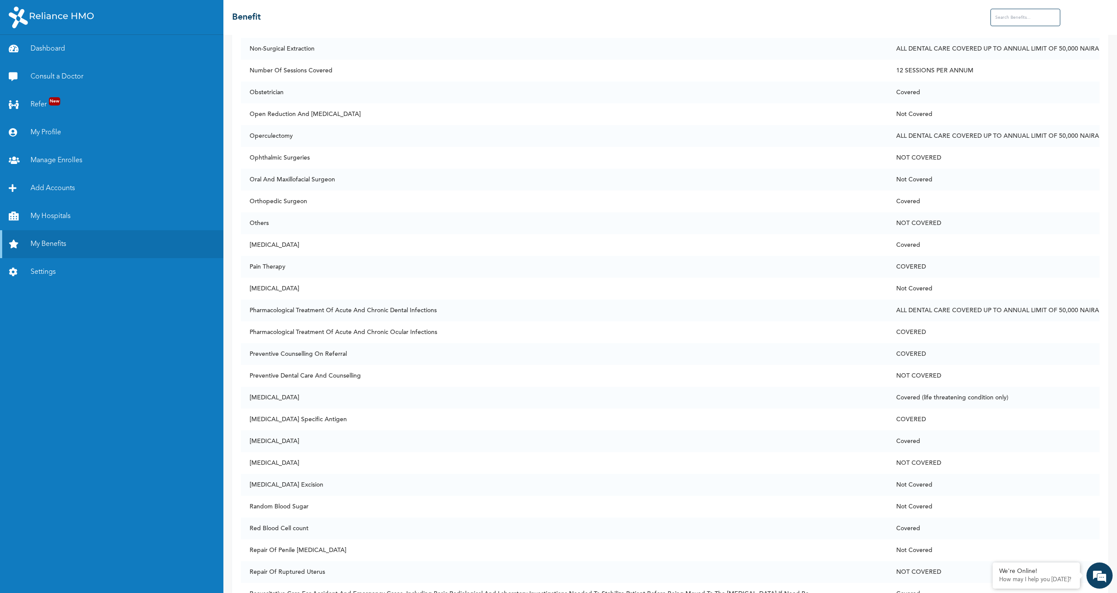
scroll to position [1872, 0]
click at [1013, 19] on input "text" at bounding box center [1025, 17] width 70 height 17
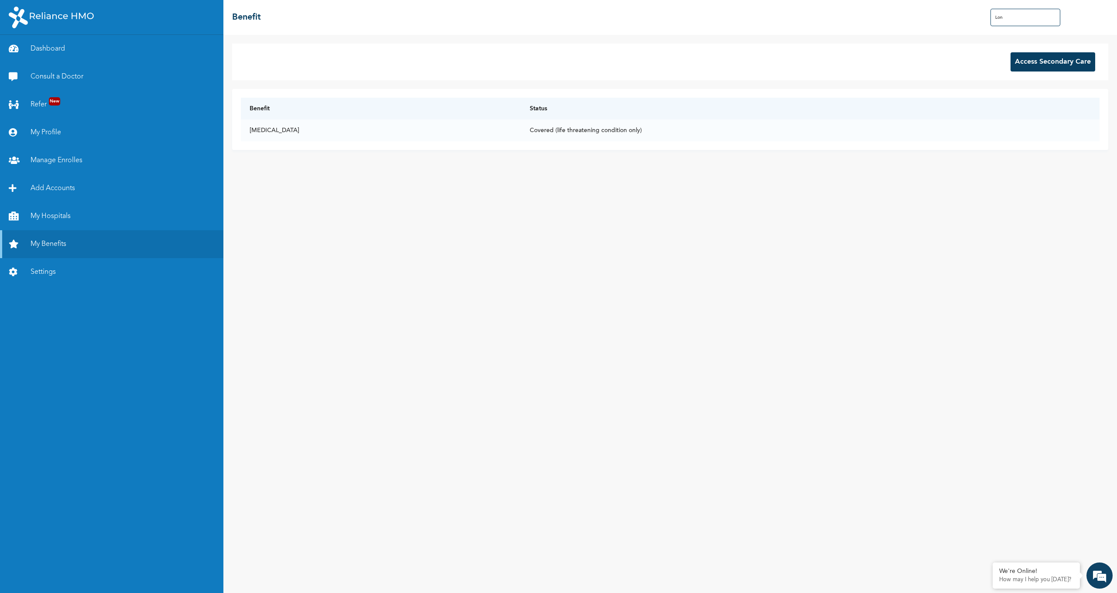
scroll to position [0, 0]
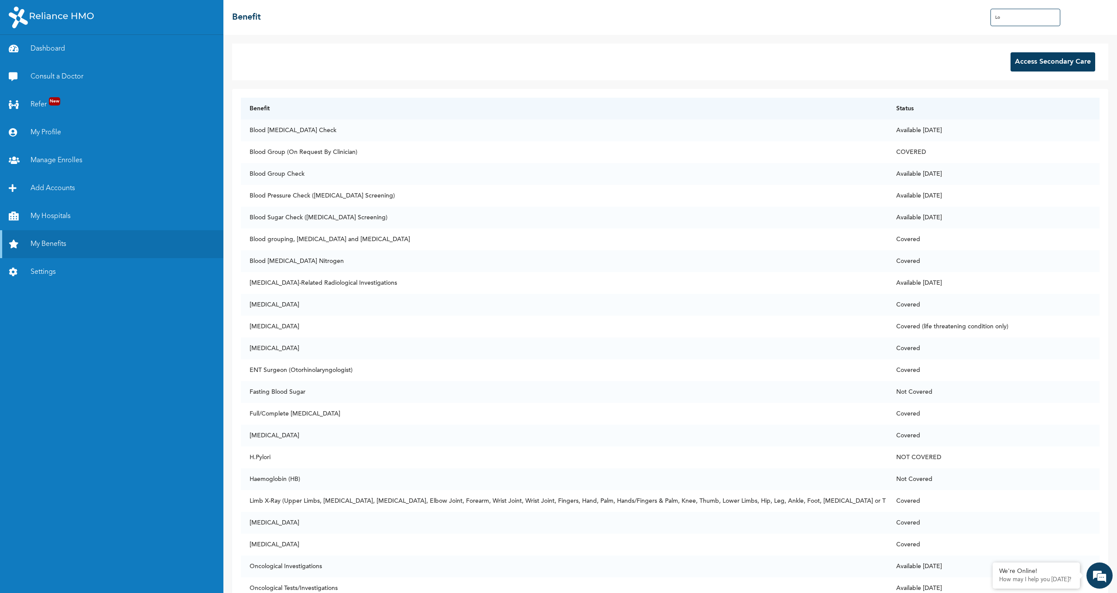
type input "L"
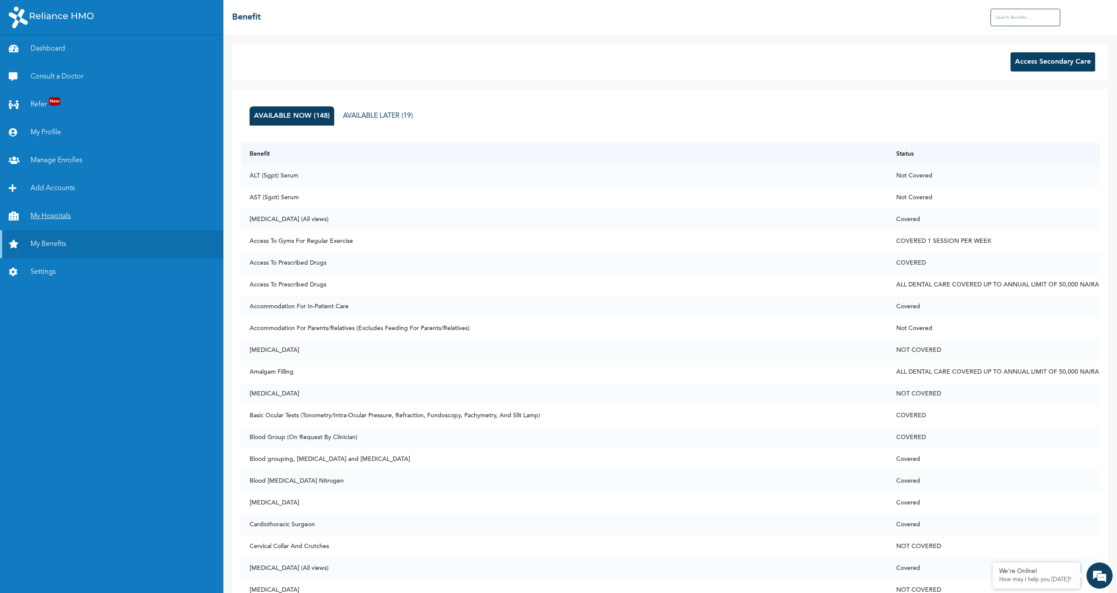
click at [48, 216] on link "My Hospitals" at bounding box center [111, 216] width 223 height 28
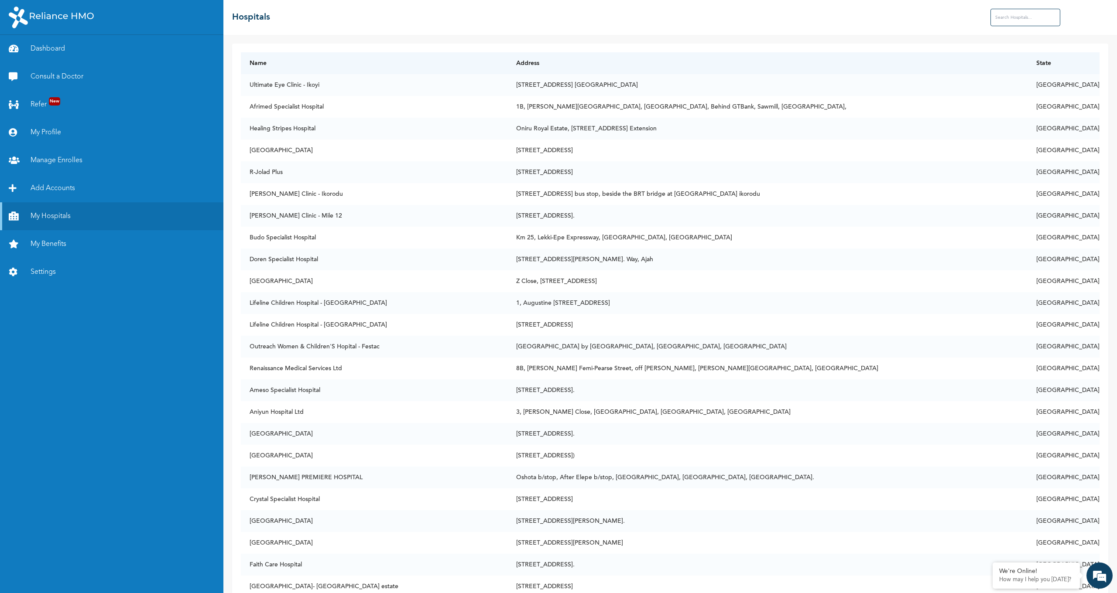
click at [1018, 21] on input "text" at bounding box center [1025, 17] width 70 height 17
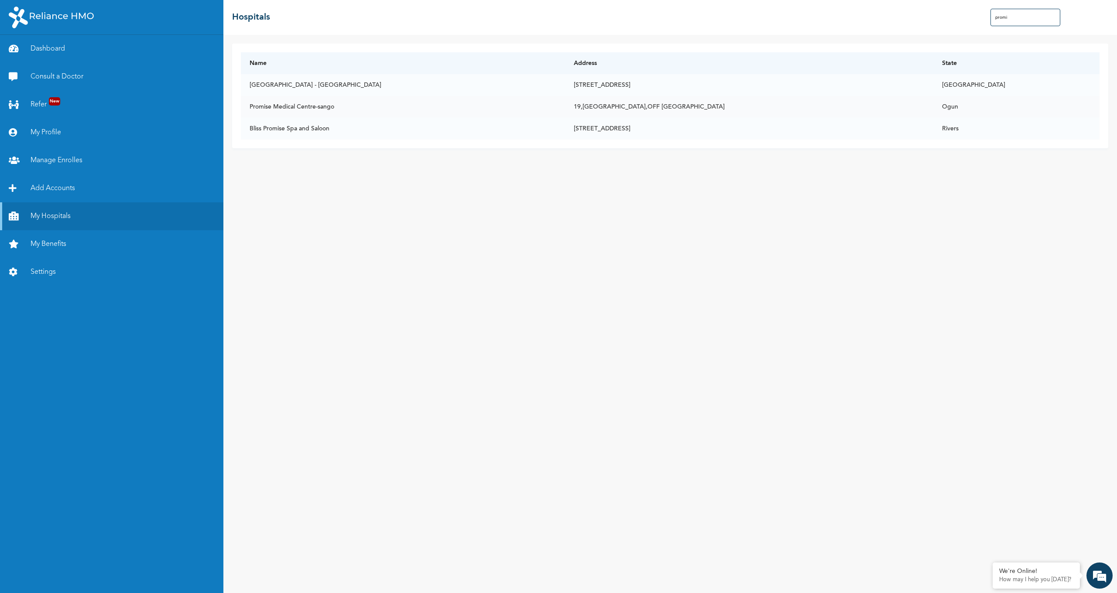
click at [298, 106] on td "Promise Medical Centre-sango" at bounding box center [403, 107] width 324 height 22
click at [273, 108] on td "Promise Medical Centre-sango" at bounding box center [403, 107] width 324 height 22
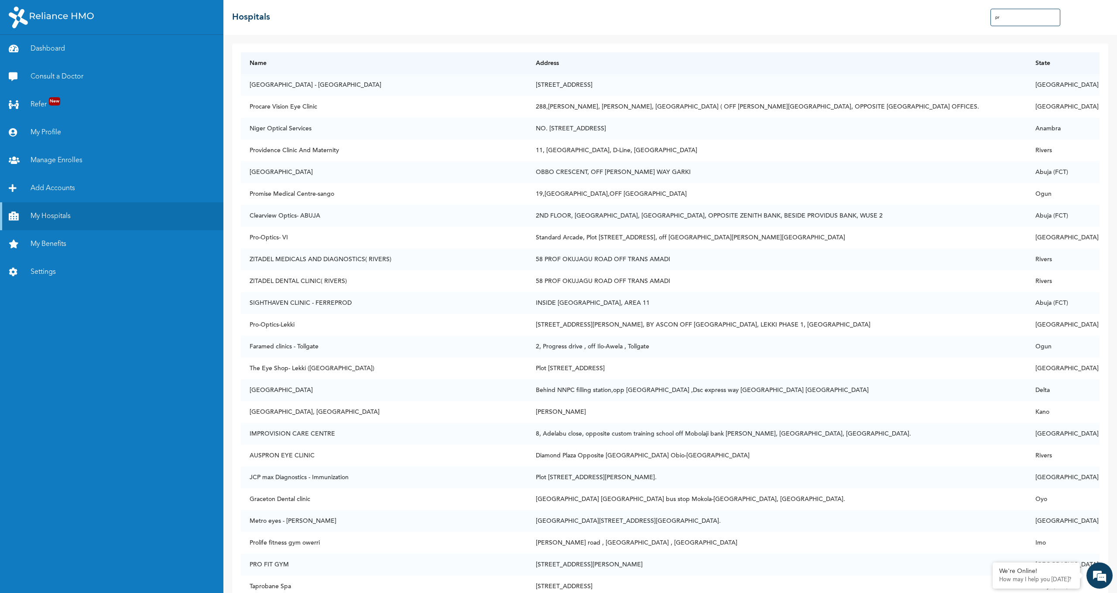
type input "p"
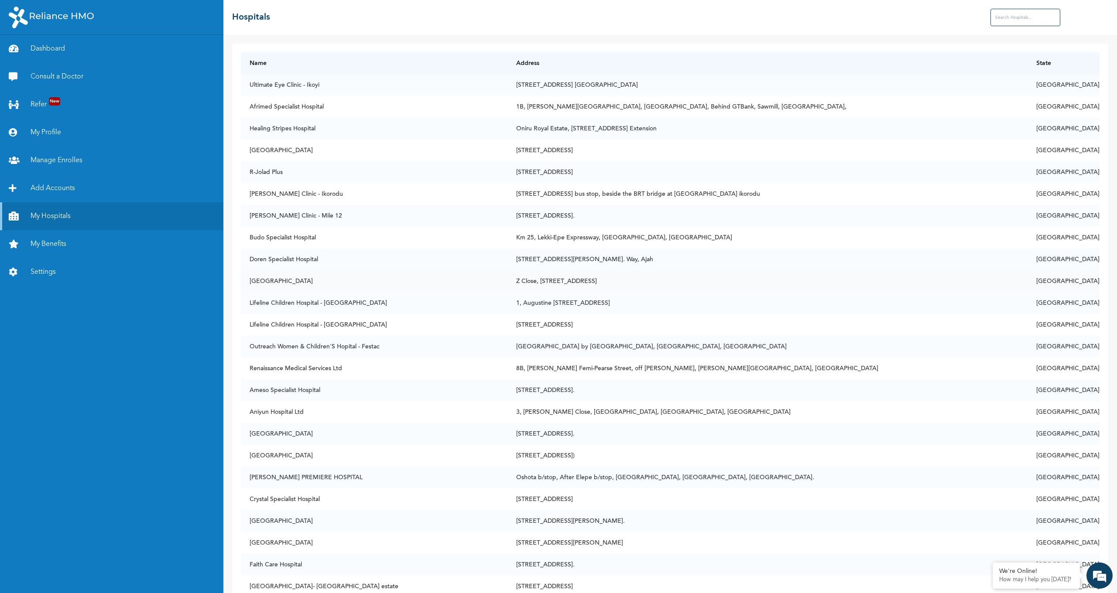
scroll to position [2, 0]
